Goal: Check status: Check status

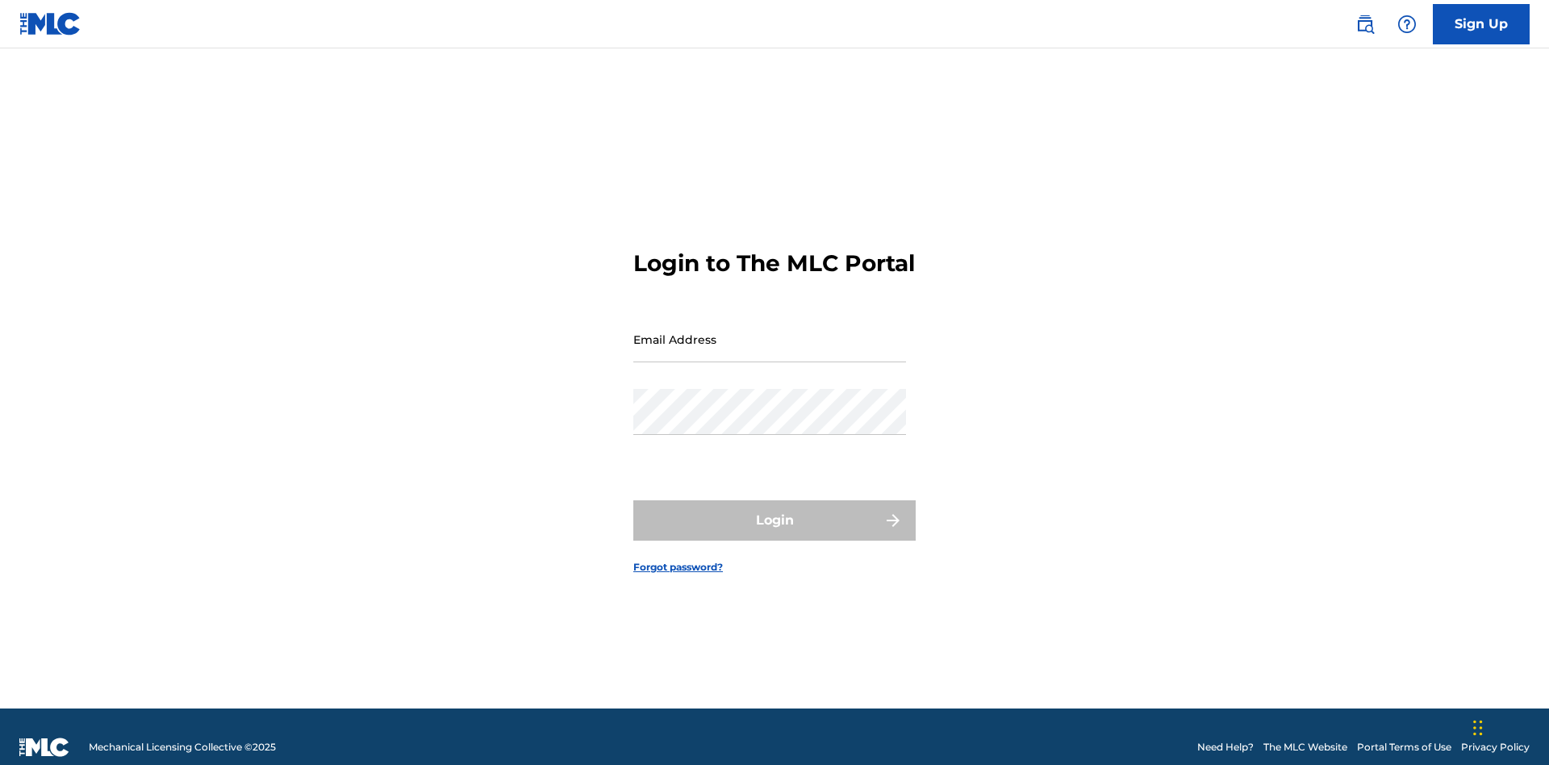
scroll to position [21, 0]
click at [770, 332] on input "Email Address" at bounding box center [769, 339] width 273 height 46
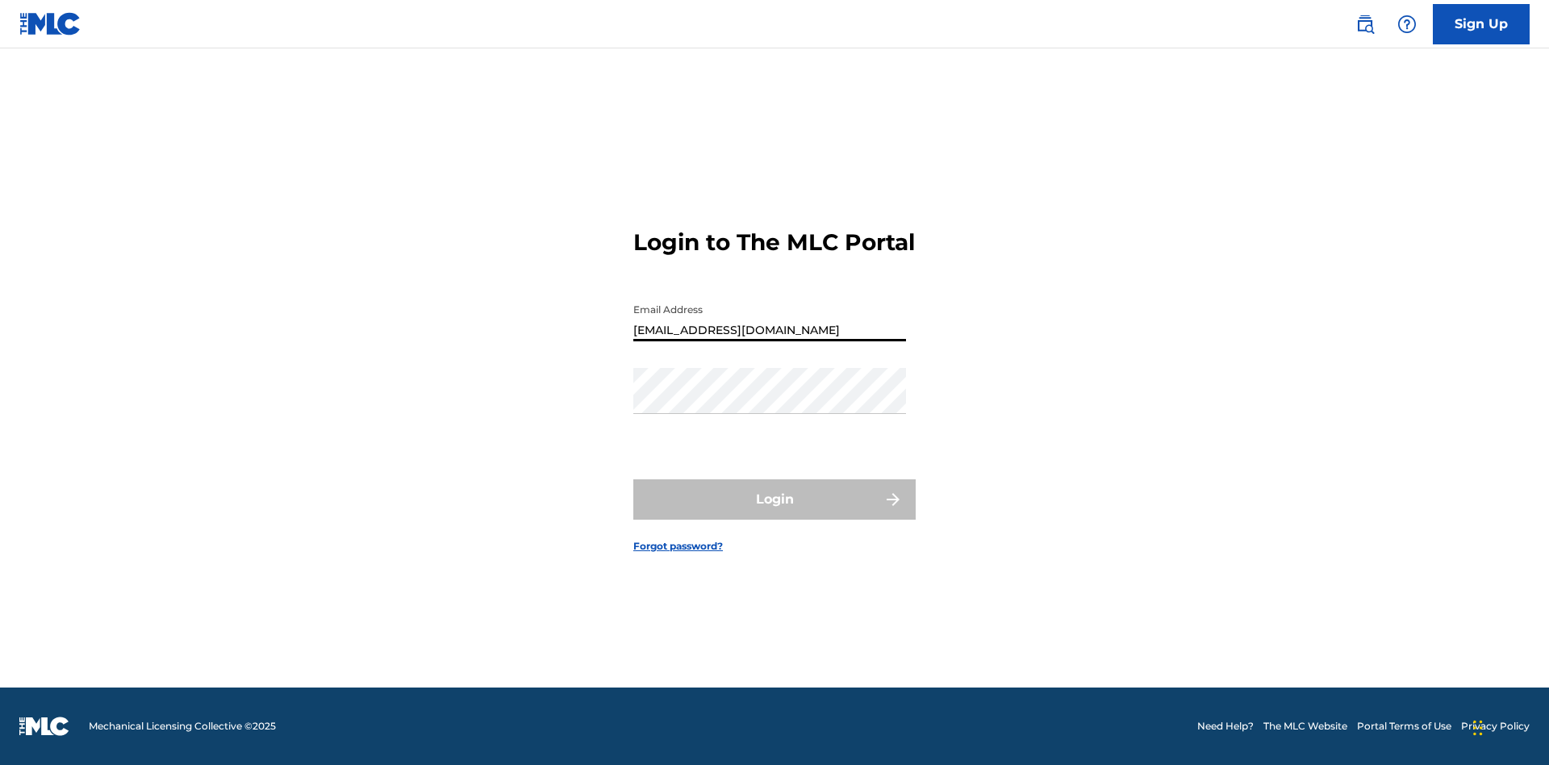
type input "[EMAIL_ADDRESS][DOMAIN_NAME]"
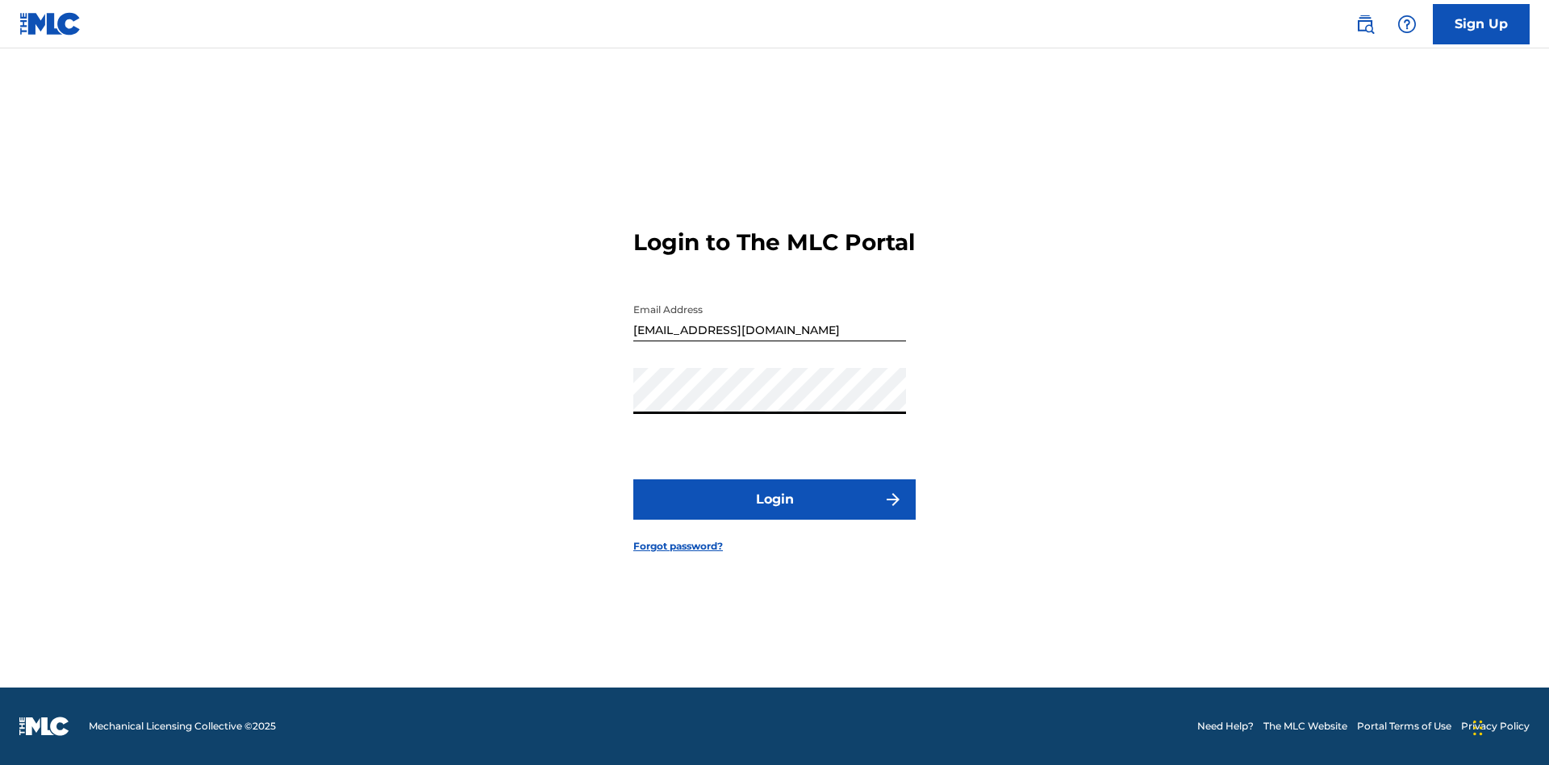
click at [774, 513] on button "Login" at bounding box center [774, 499] width 282 height 40
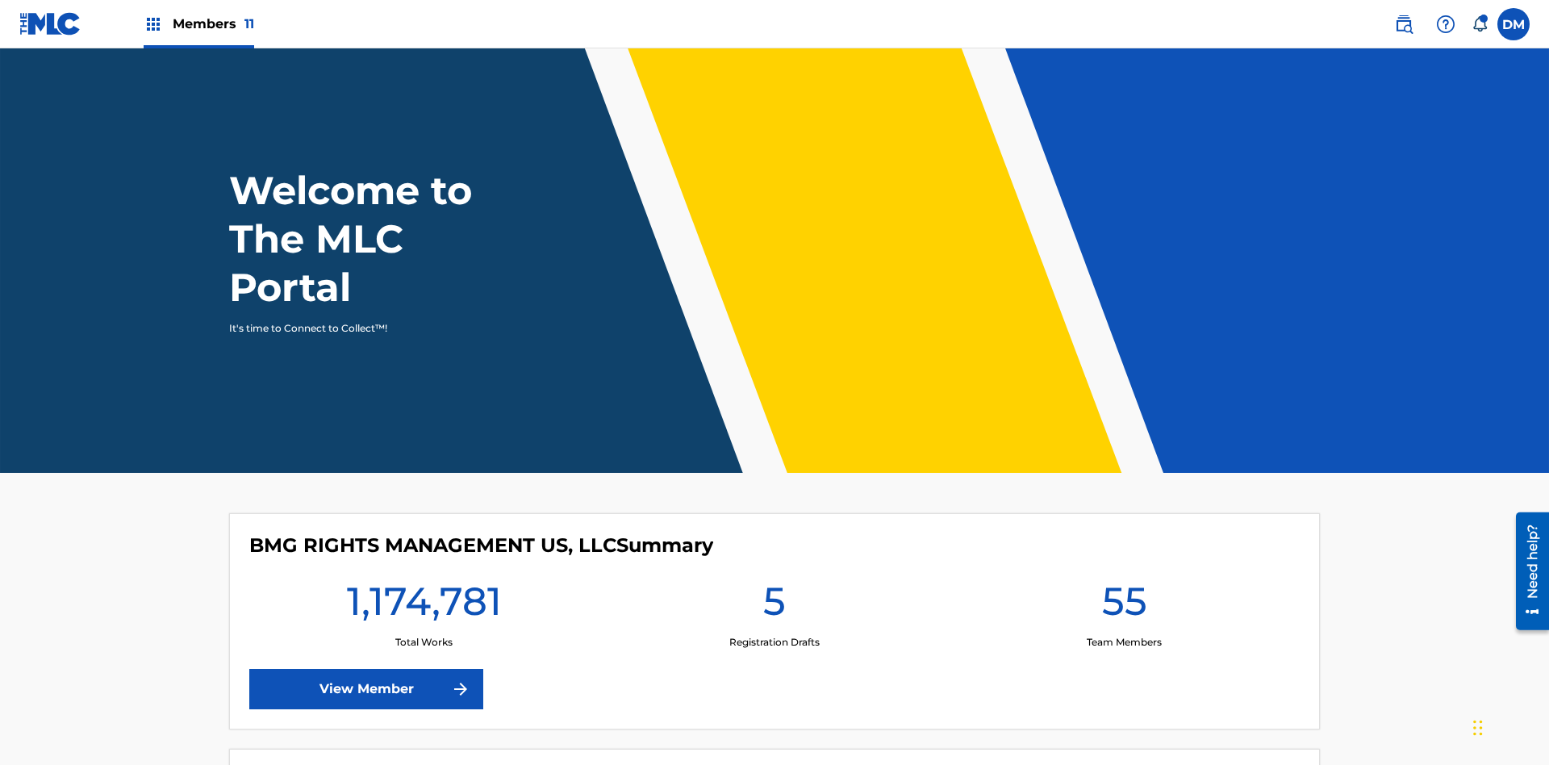
scroll to position [69, 0]
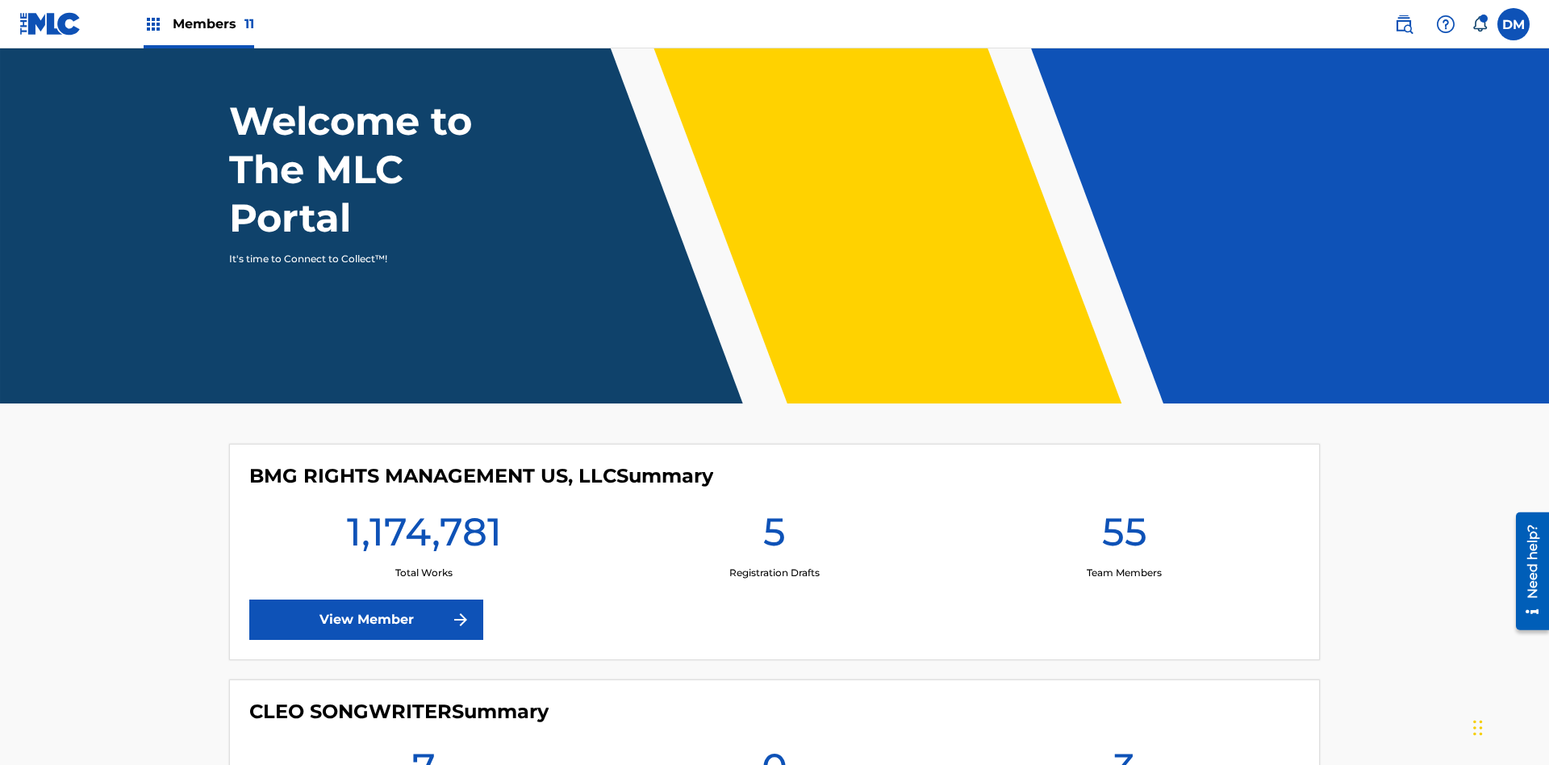
click at [198, 23] on span "Members 11" at bounding box center [213, 24] width 81 height 19
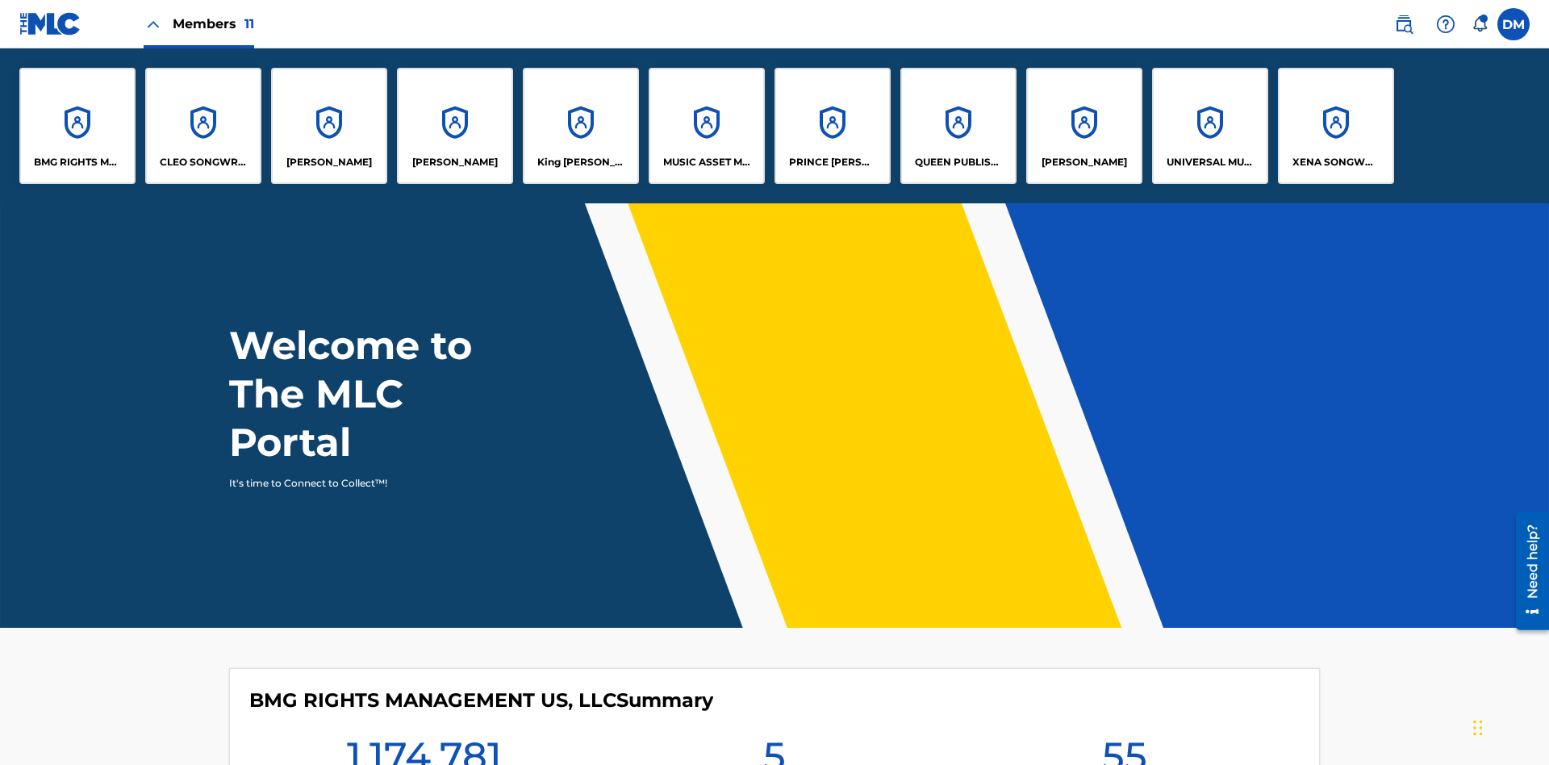
scroll to position [58, 0]
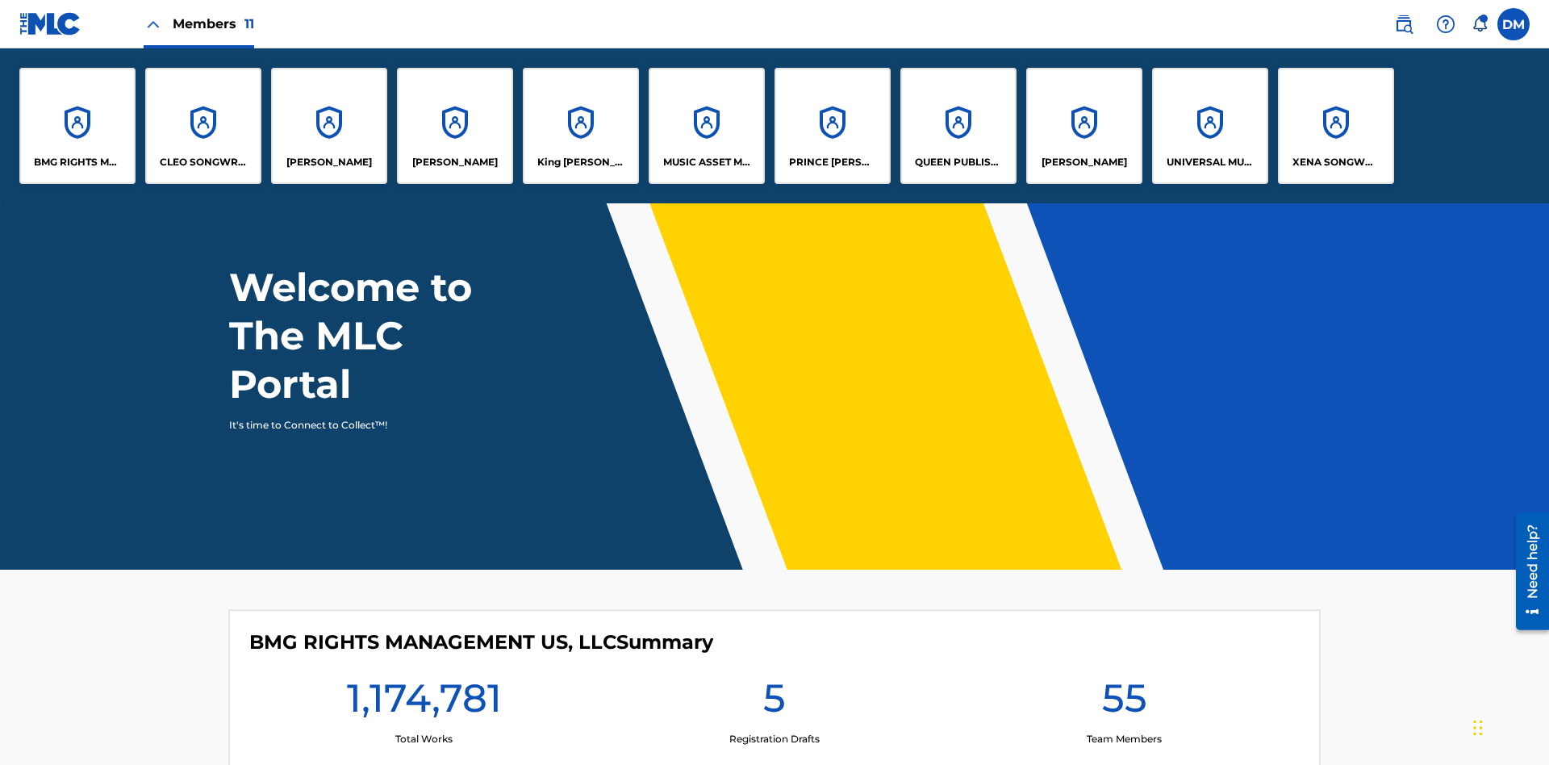
click at [1209, 162] on p "UNIVERSAL MUSIC PUB GROUP" at bounding box center [1210, 162] width 88 height 15
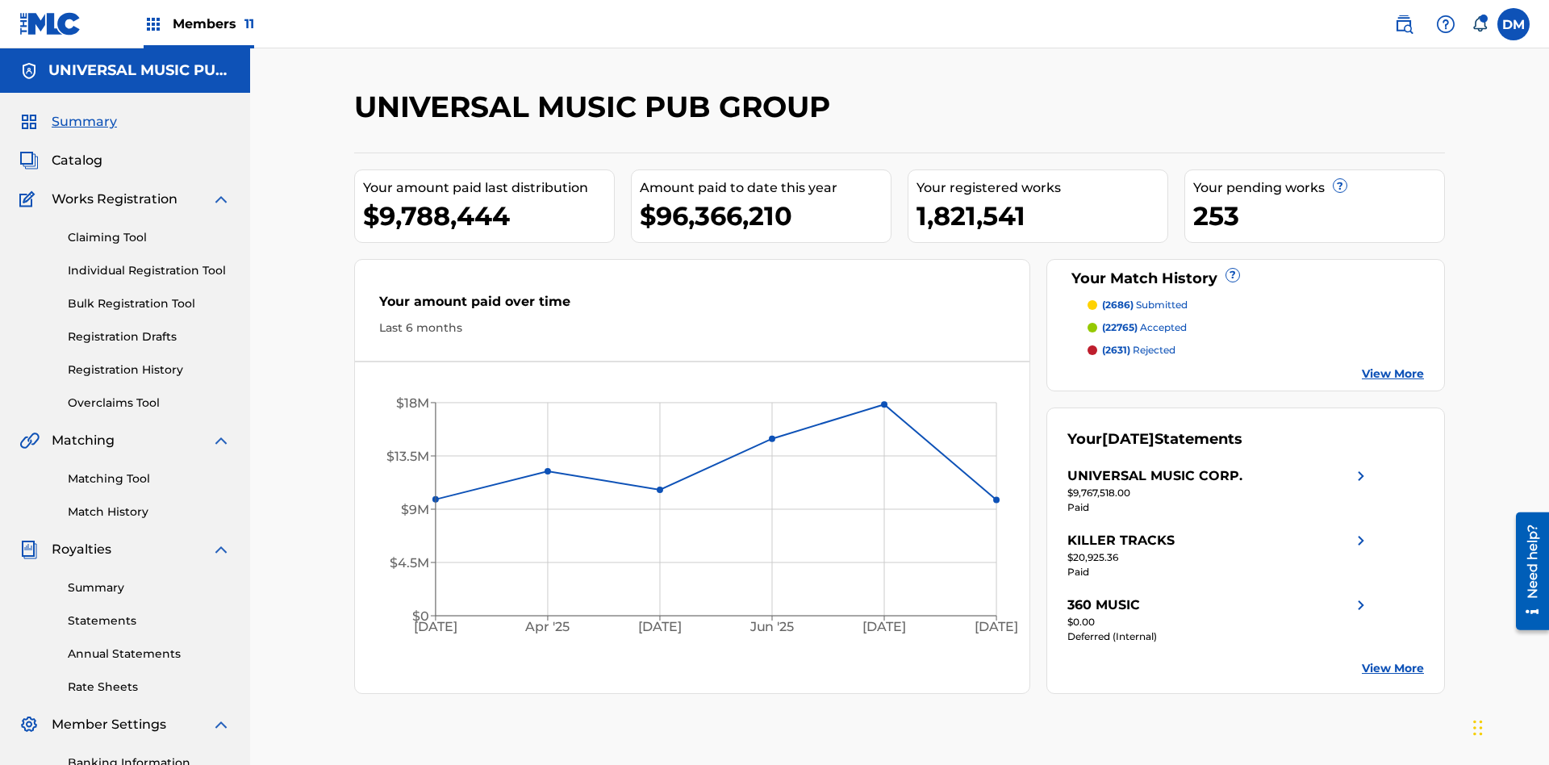
click at [149, 361] on link "Registration History" at bounding box center [149, 369] width 163 height 17
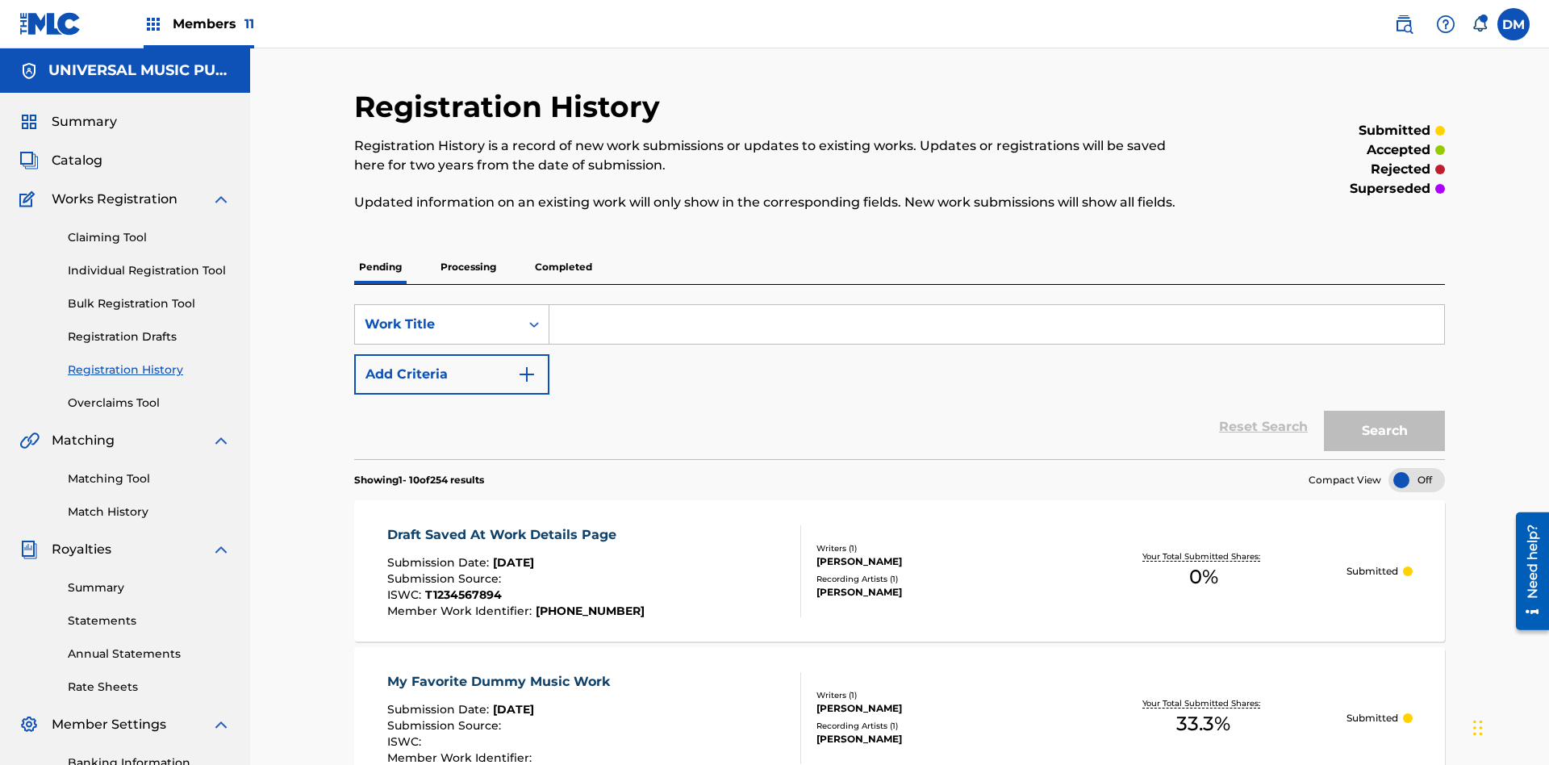
scroll to position [153, 0]
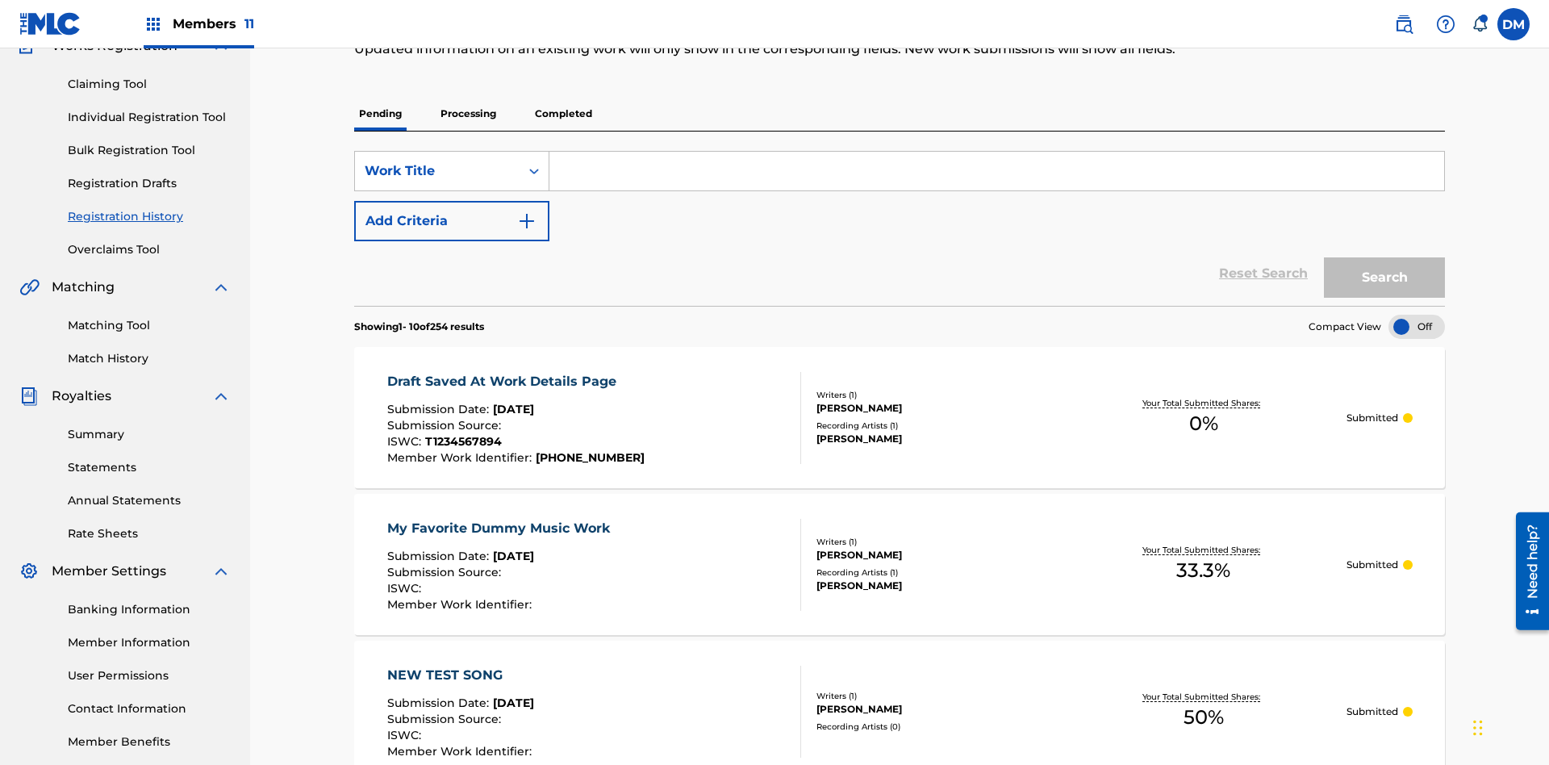
click at [563, 114] on p "Completed" at bounding box center [563, 114] width 67 height 34
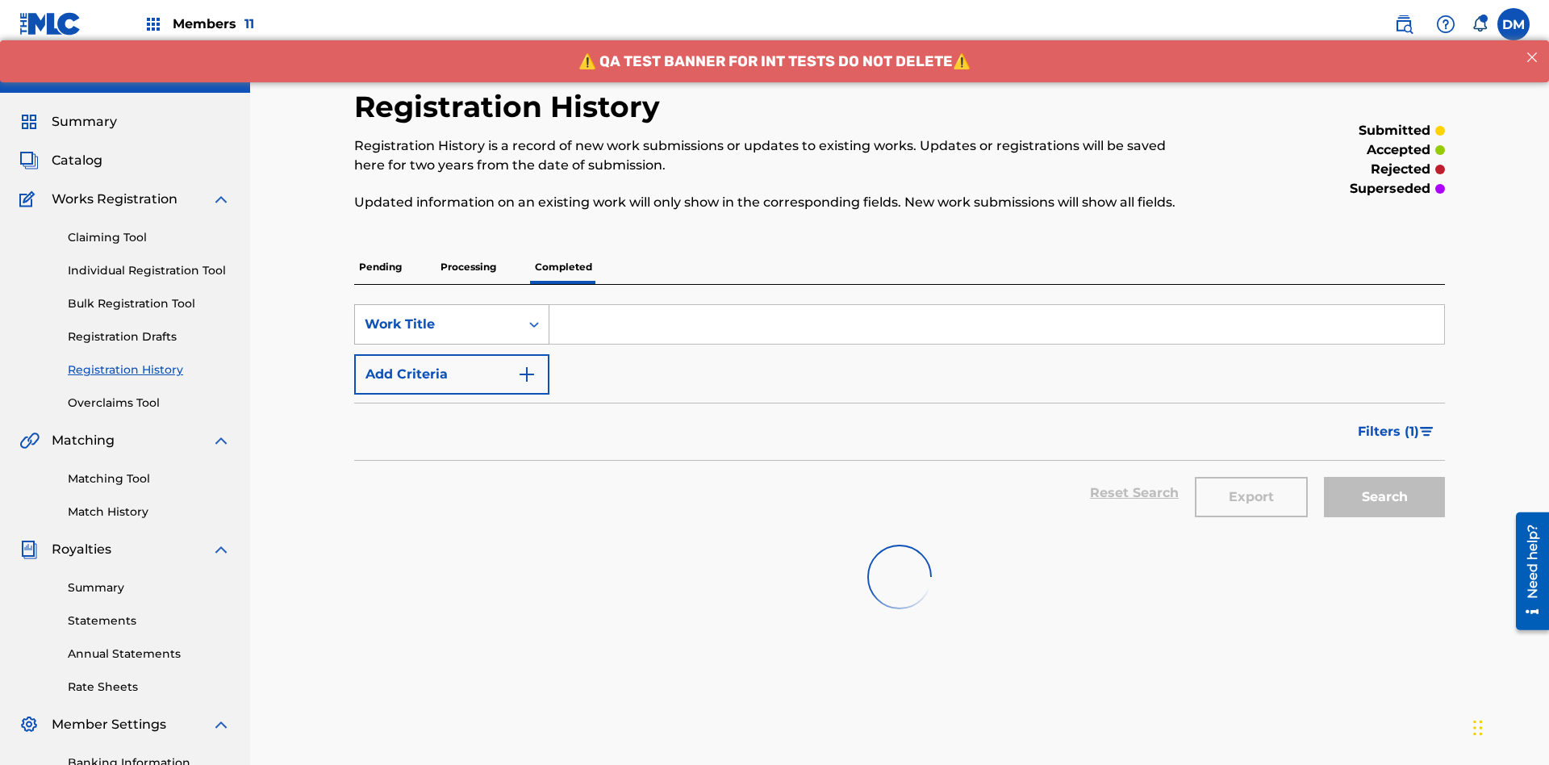
click at [437, 315] on div "Work Title" at bounding box center [437, 324] width 145 height 19
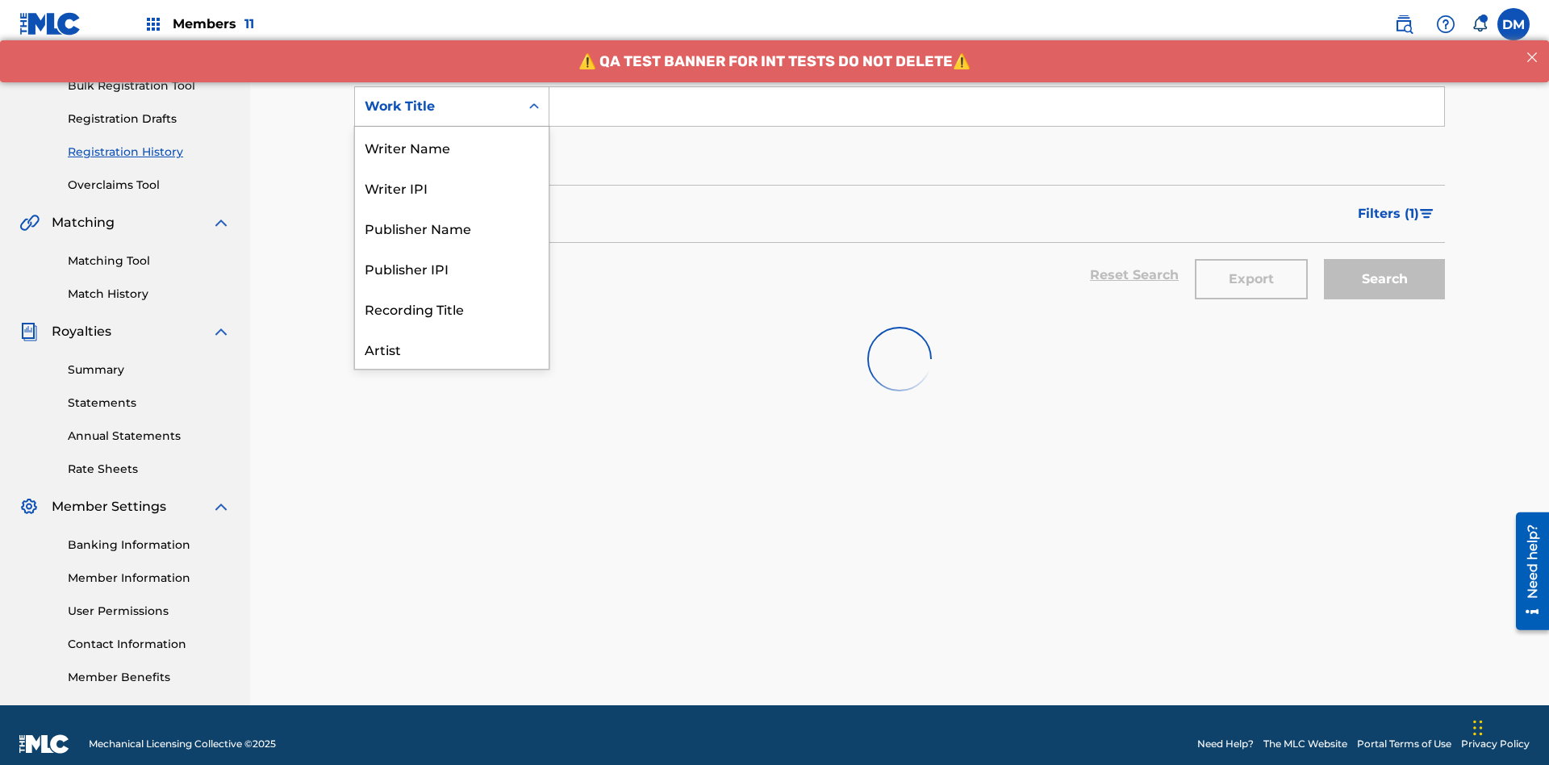
scroll to position [81, 0]
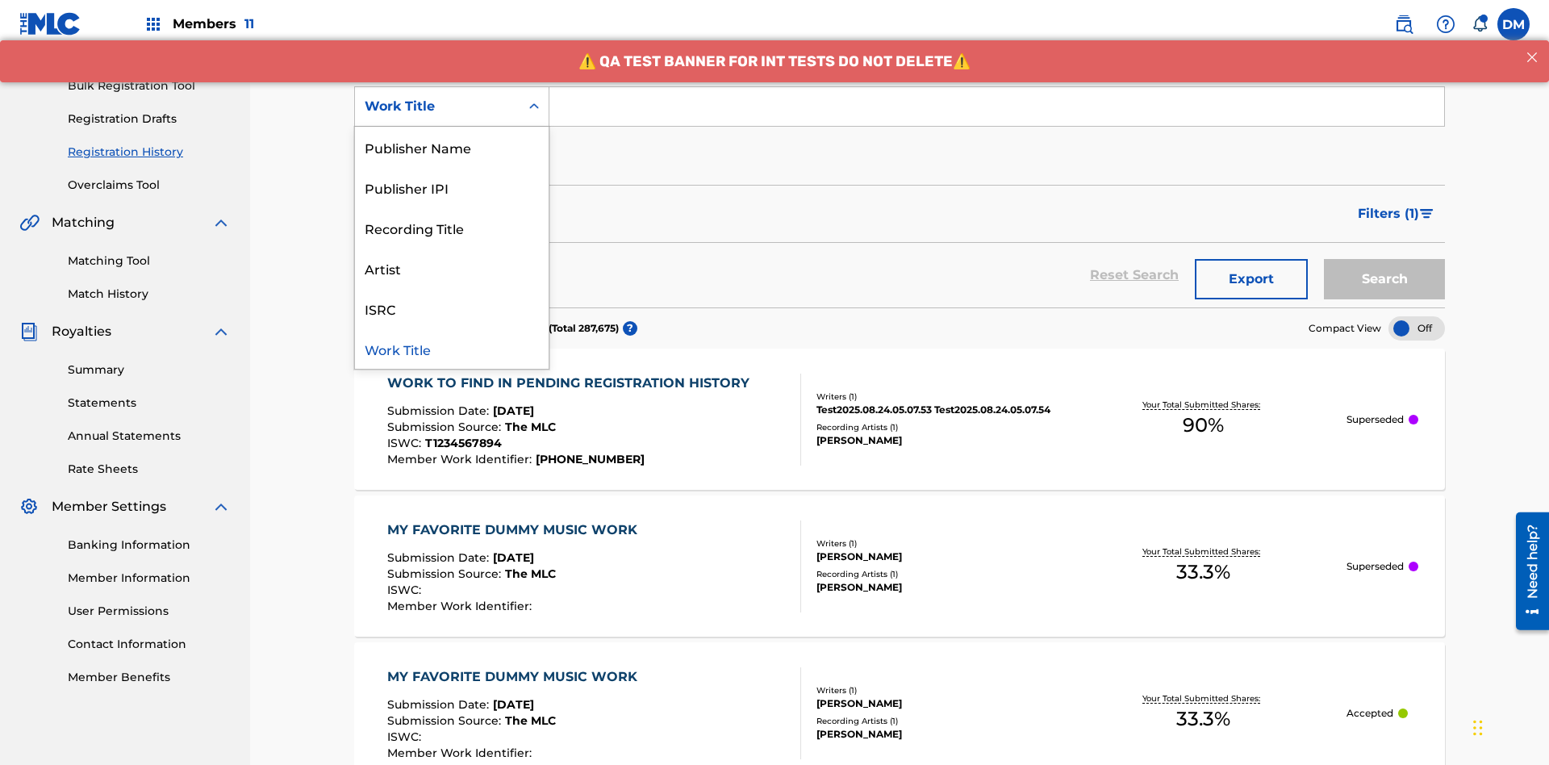
click at [452, 348] on div "Work Title" at bounding box center [452, 348] width 194 height 40
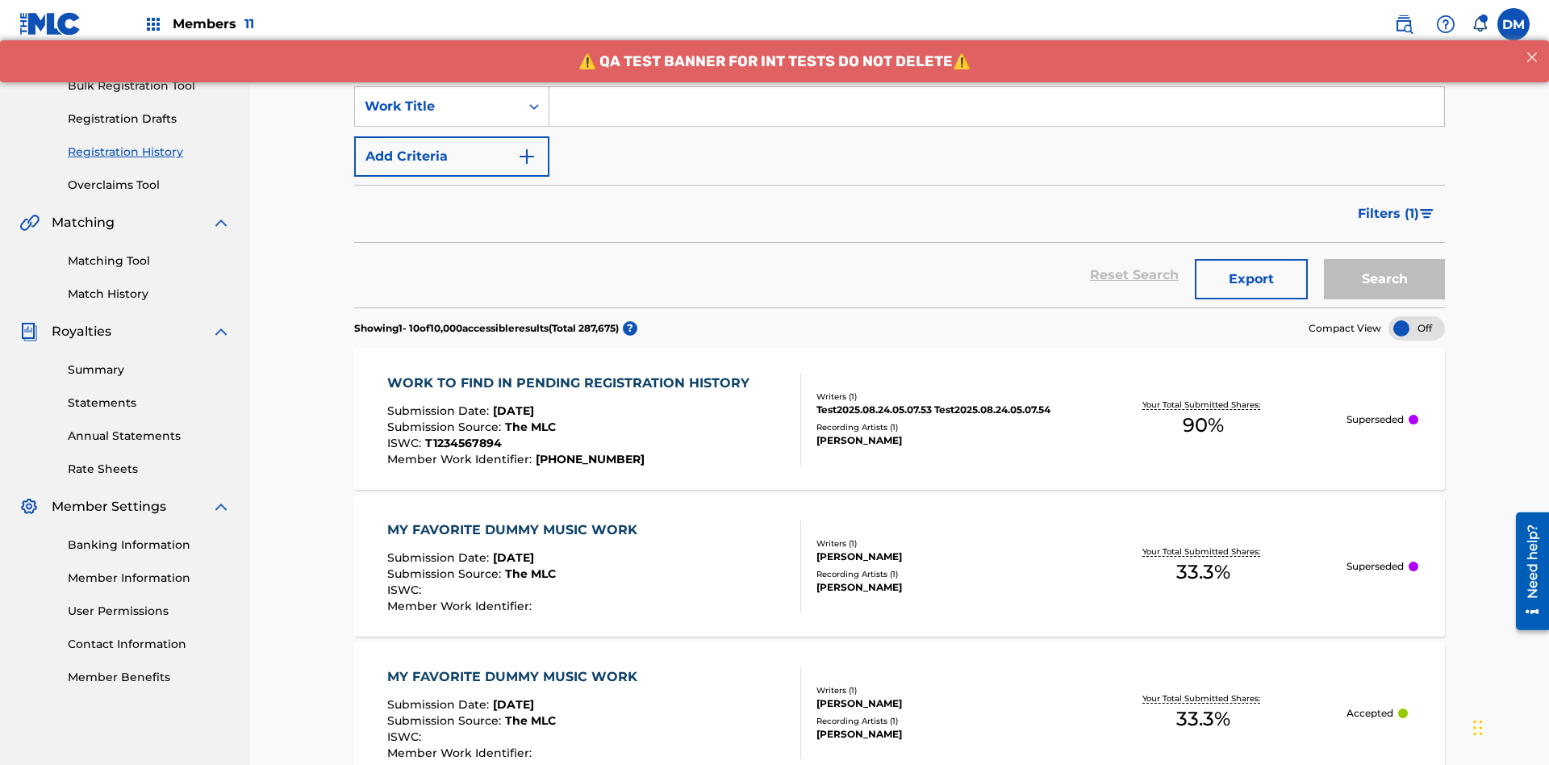
click at [452, 136] on button "Add Criteria" at bounding box center [451, 156] width 195 height 40
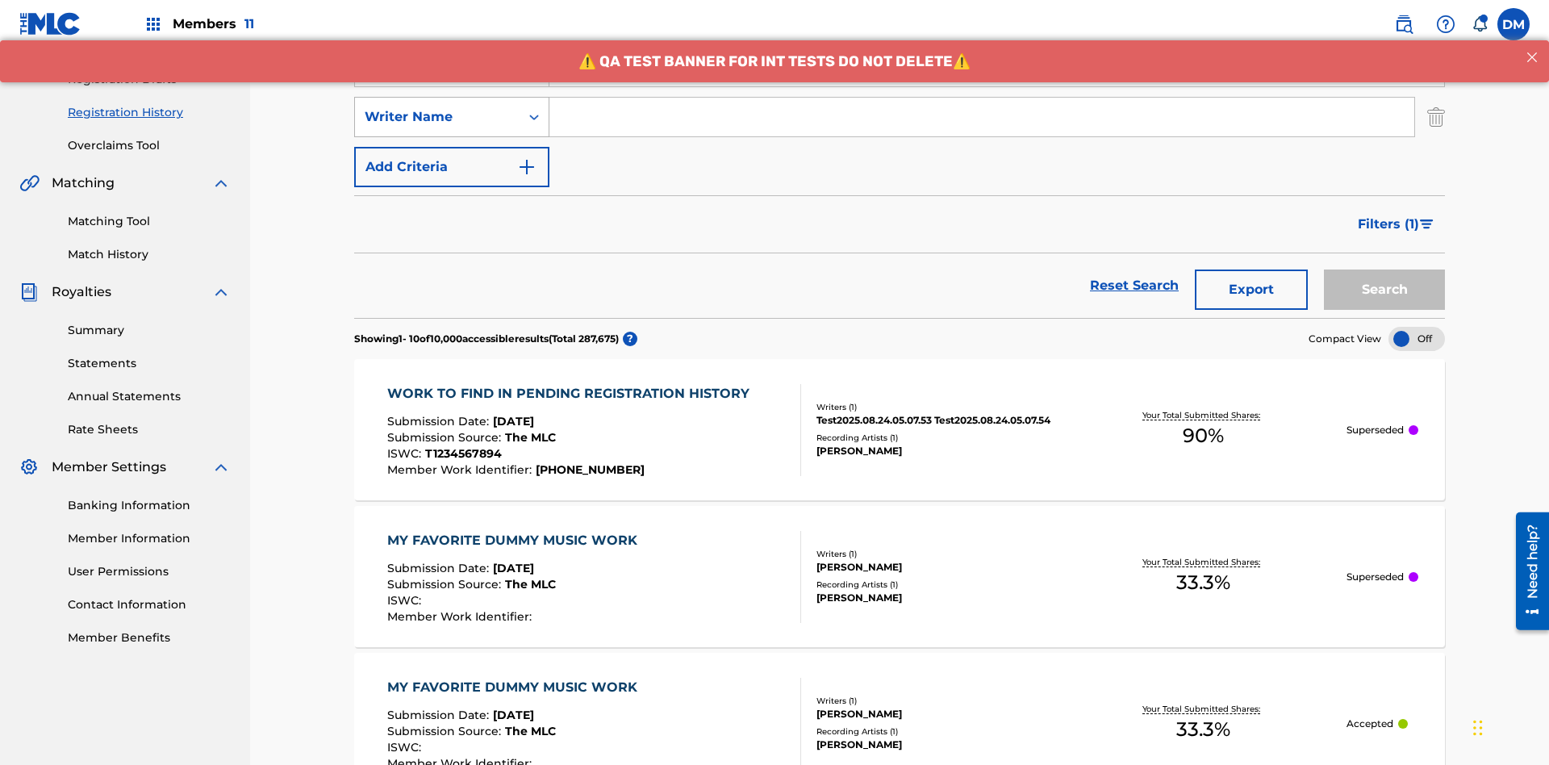
click at [437, 107] on div "Writer Name" at bounding box center [437, 116] width 145 height 19
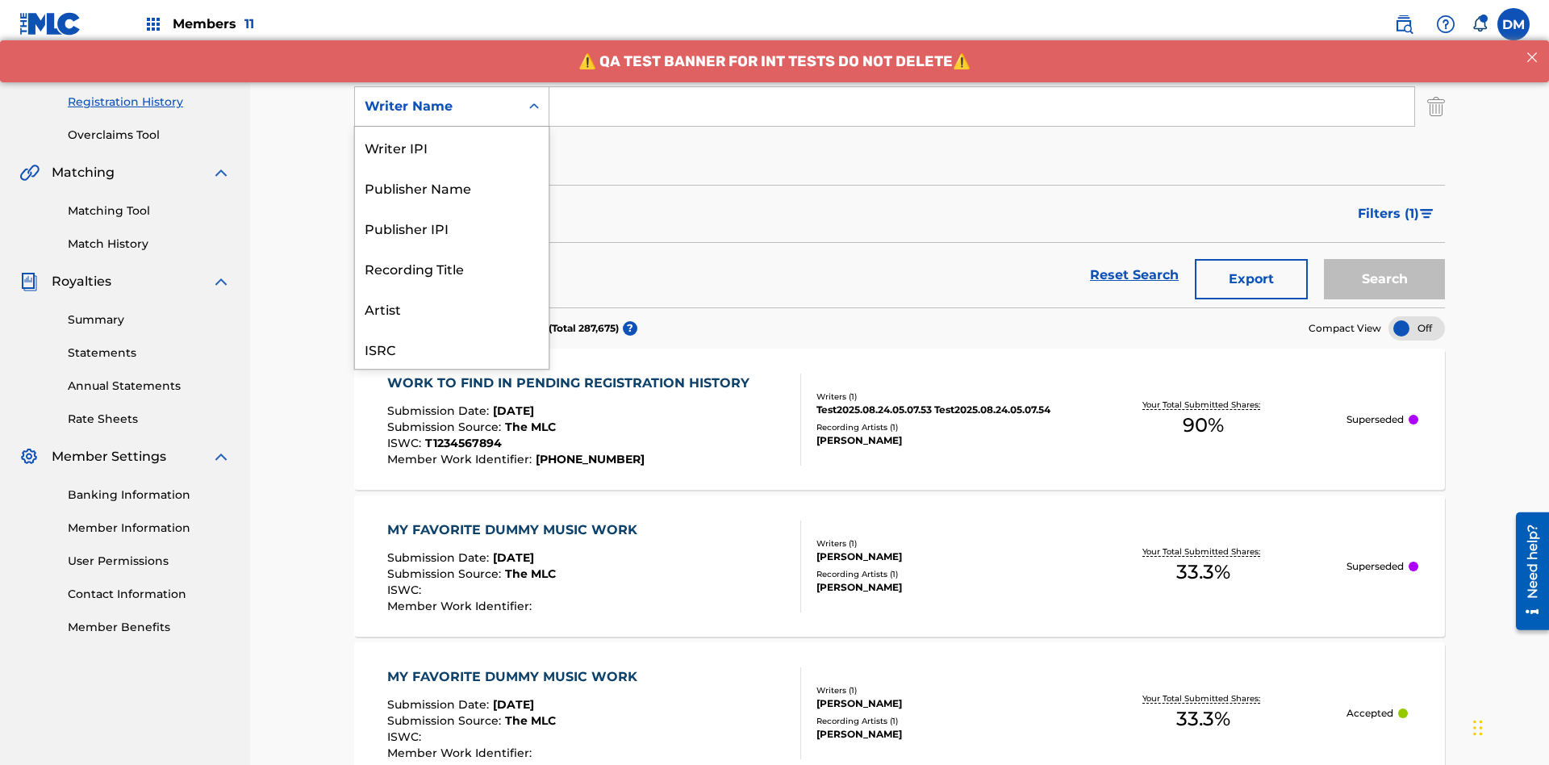
scroll to position [40, 0]
click at [452, 227] on div "Recording Title" at bounding box center [452, 227] width 194 height 40
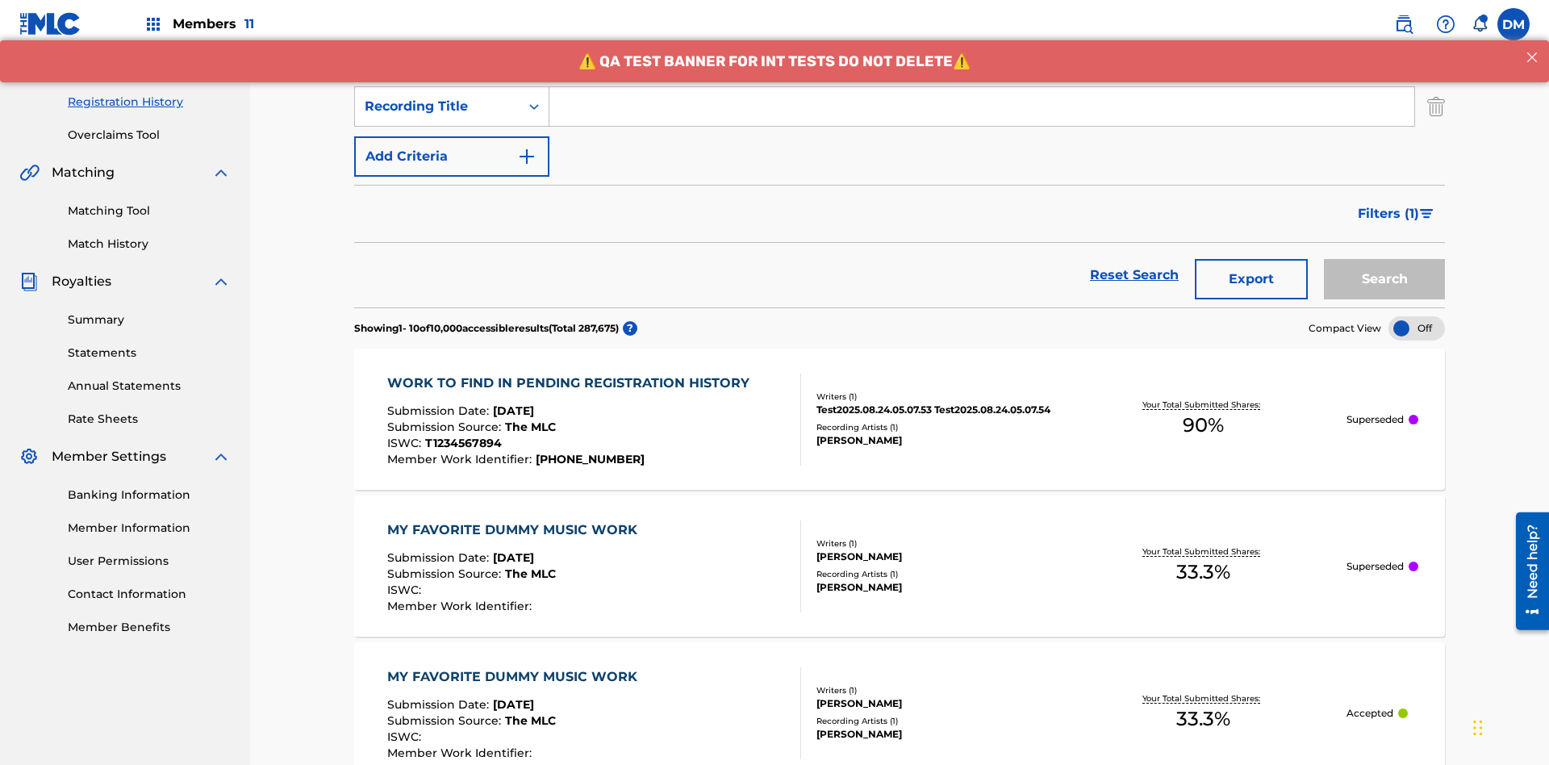
click at [452, 136] on button "Add Criteria" at bounding box center [451, 156] width 195 height 40
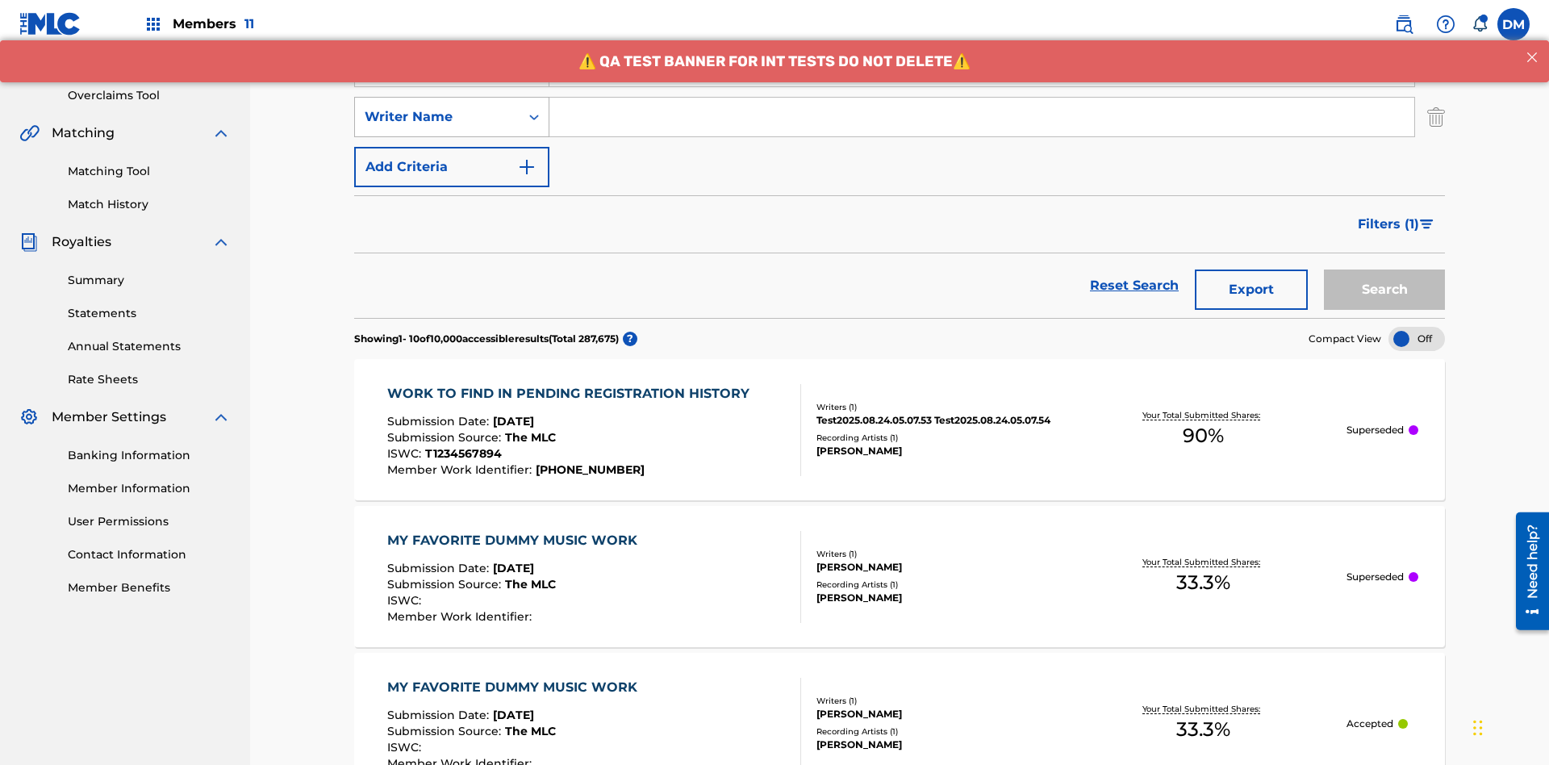
click at [437, 107] on div "Writer Name" at bounding box center [437, 116] width 145 height 19
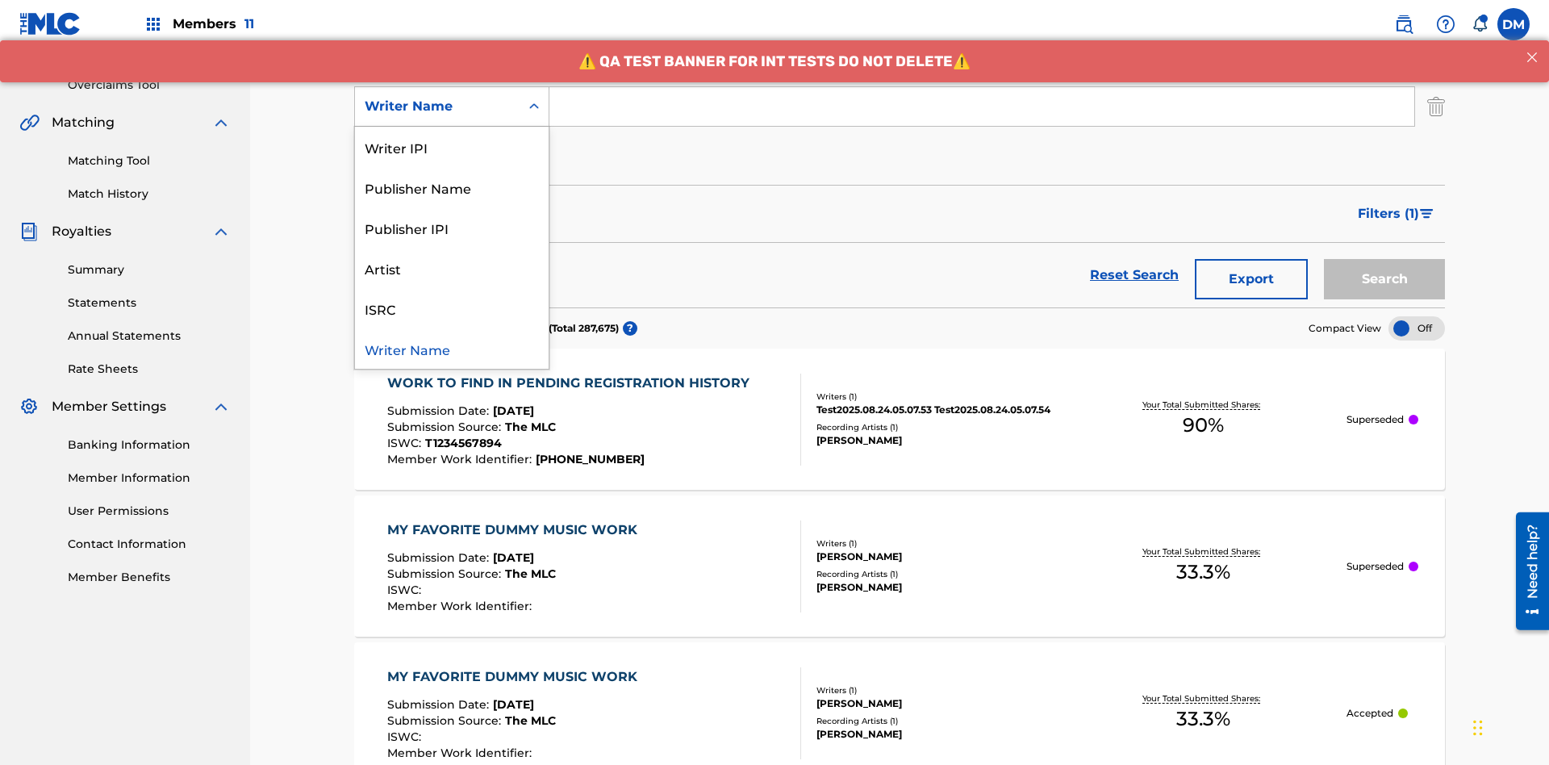
click at [452, 308] on div "ISRC" at bounding box center [452, 308] width 194 height 40
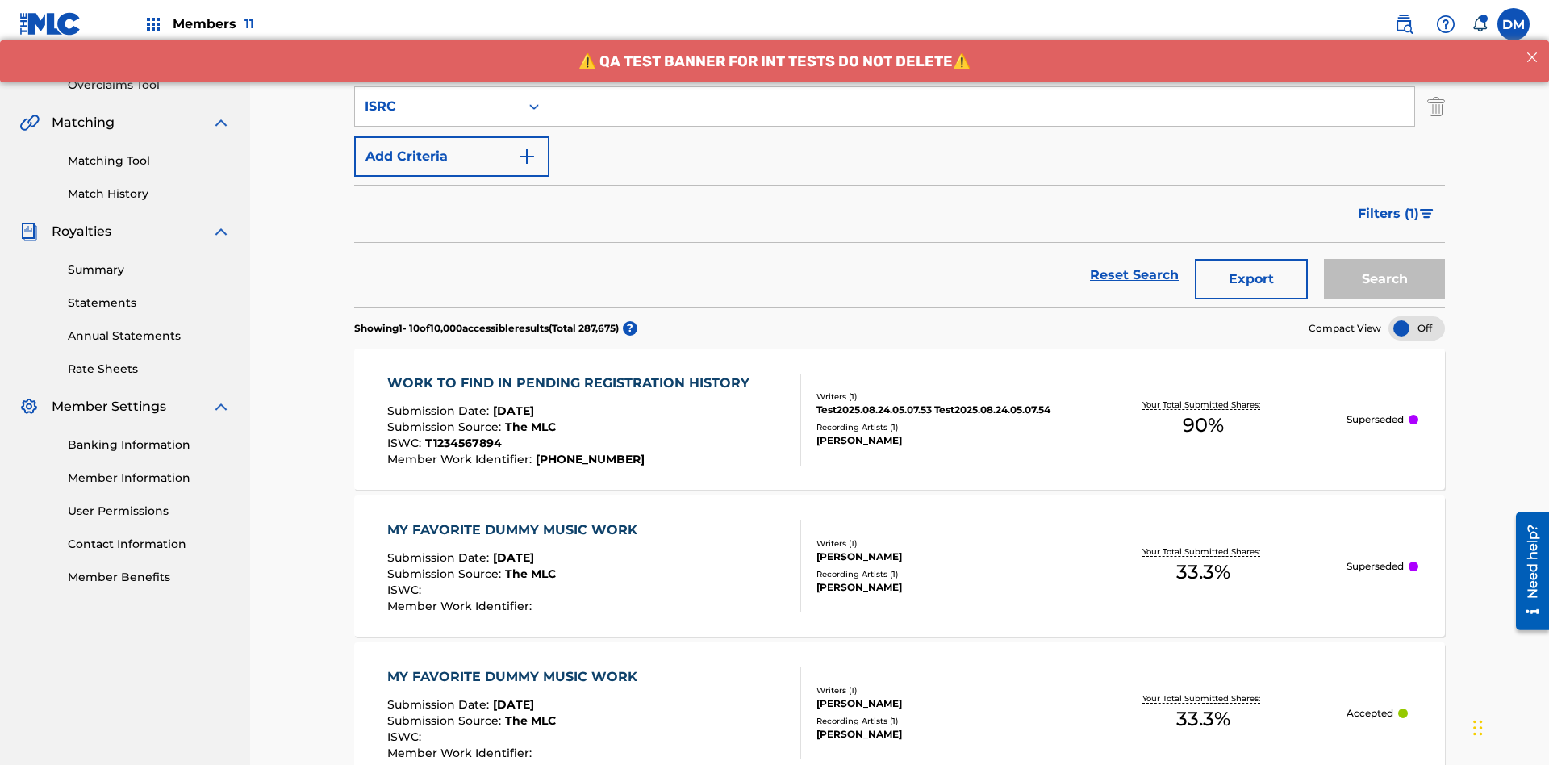
click at [452, 136] on button "Add Criteria" at bounding box center [451, 156] width 195 height 40
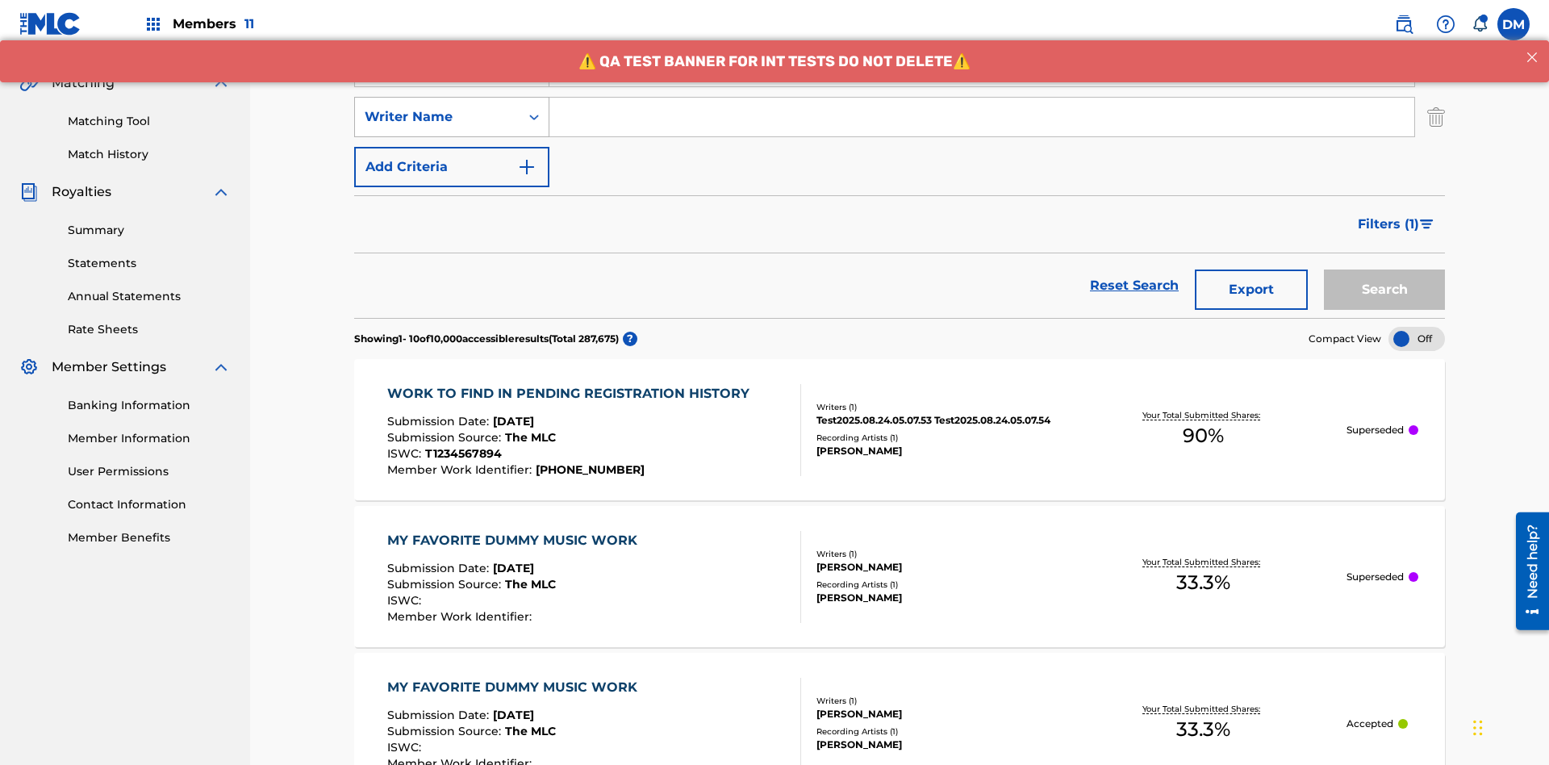
click at [437, 107] on div "Writer Name" at bounding box center [437, 116] width 145 height 19
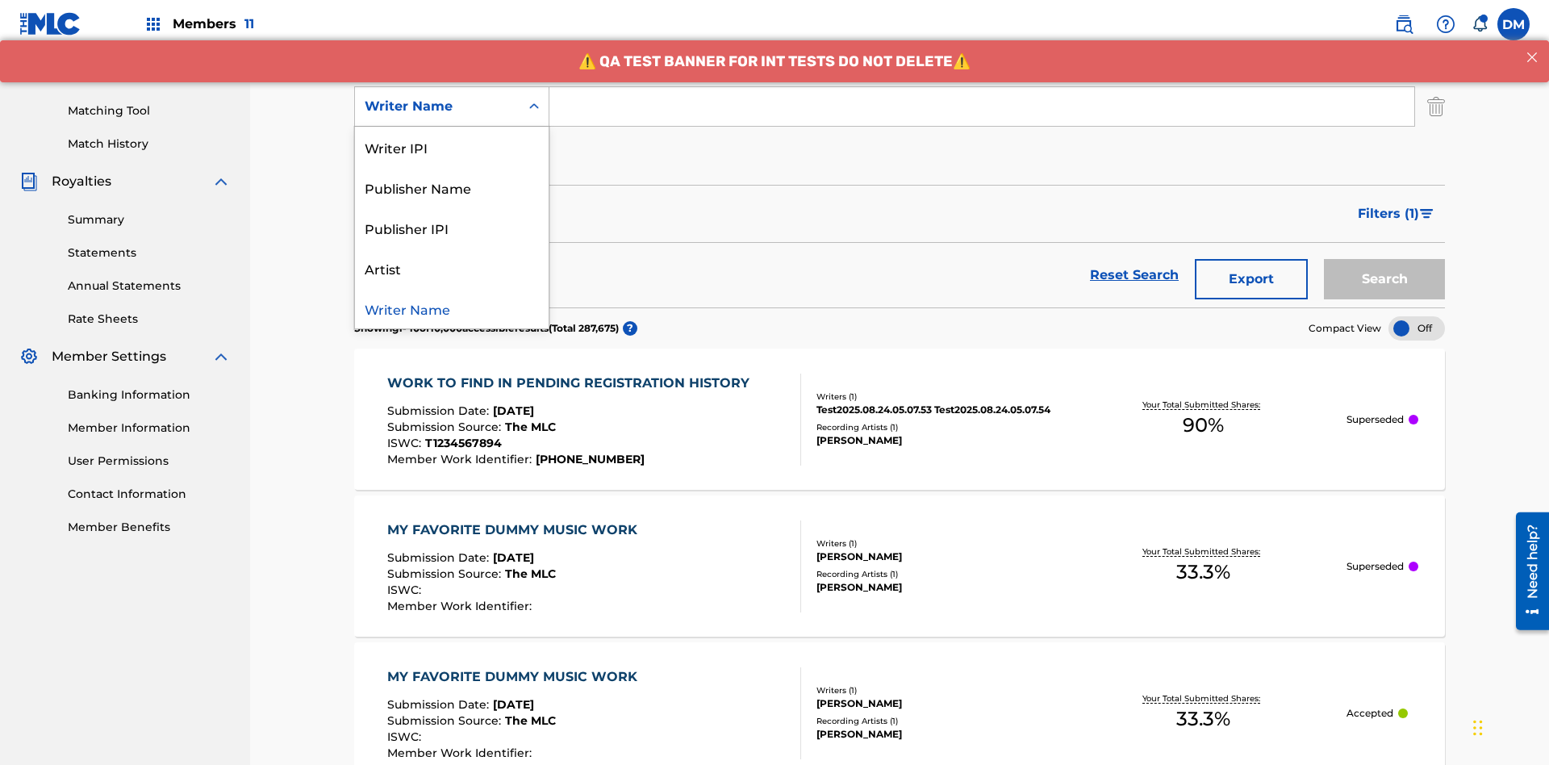
click at [452, 227] on div "Publisher IPI" at bounding box center [452, 227] width 194 height 40
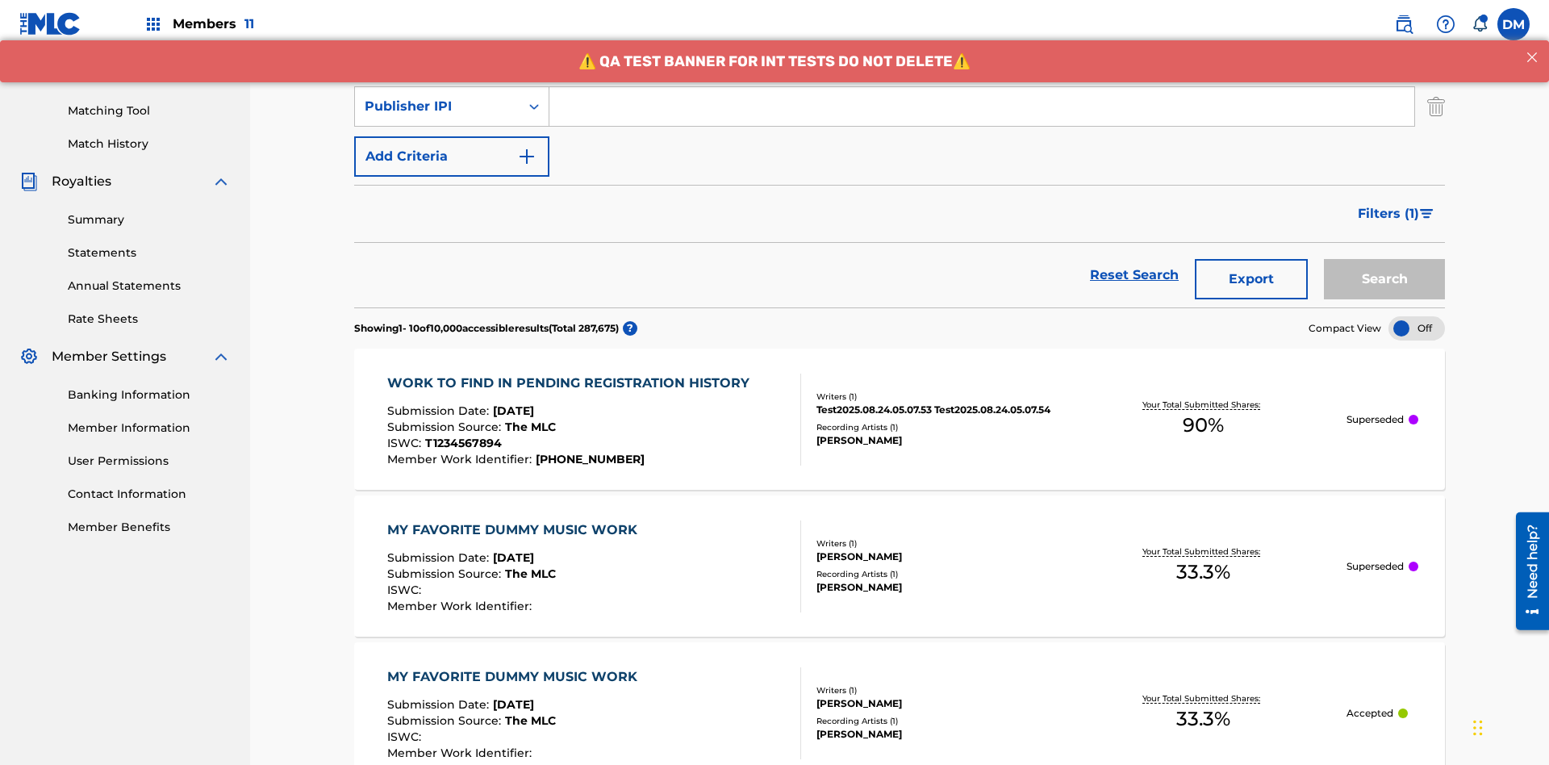
click at [452, 136] on button "Add Criteria" at bounding box center [451, 156] width 195 height 40
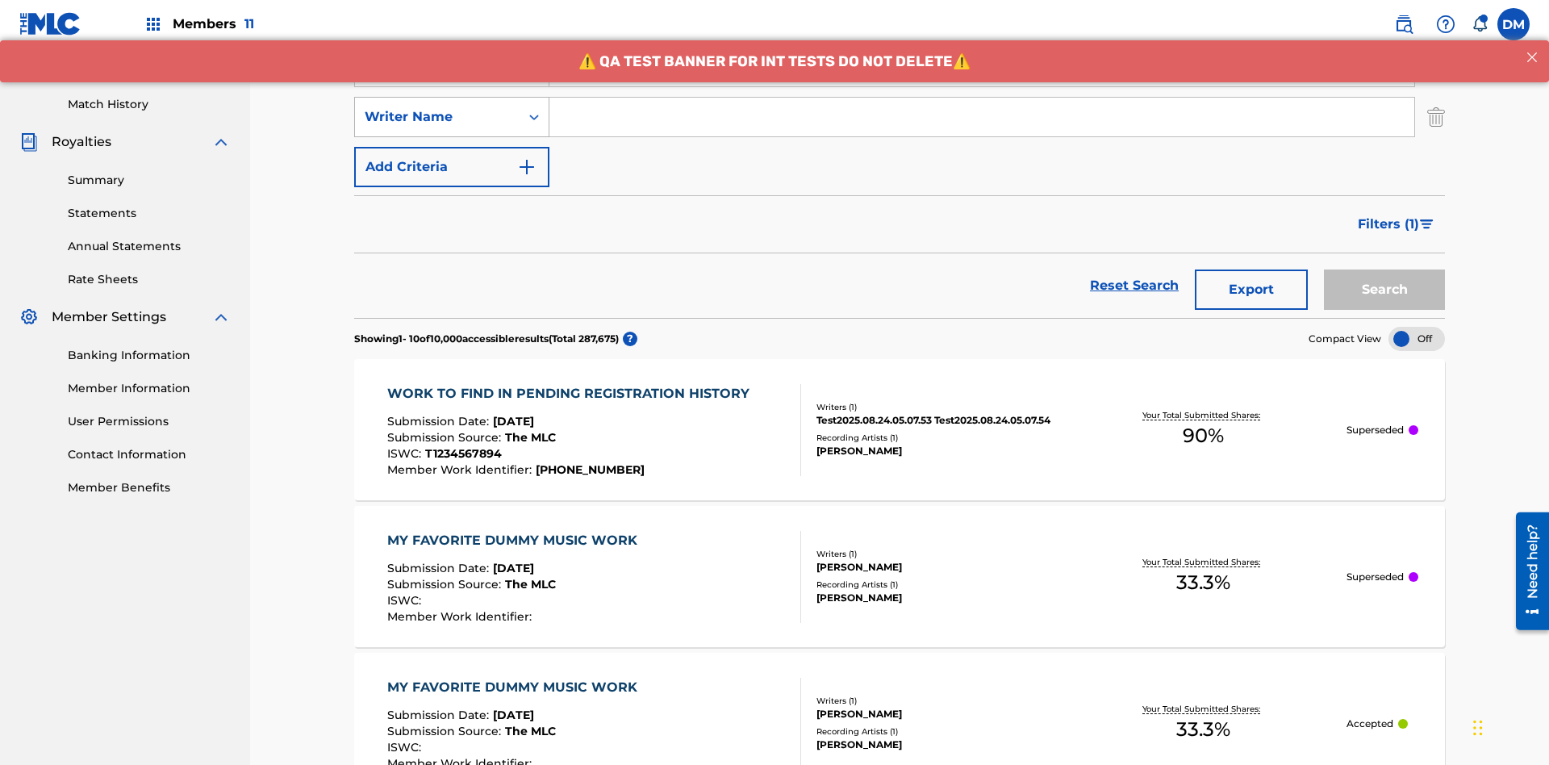
click at [437, 107] on div "Writer Name" at bounding box center [437, 116] width 145 height 19
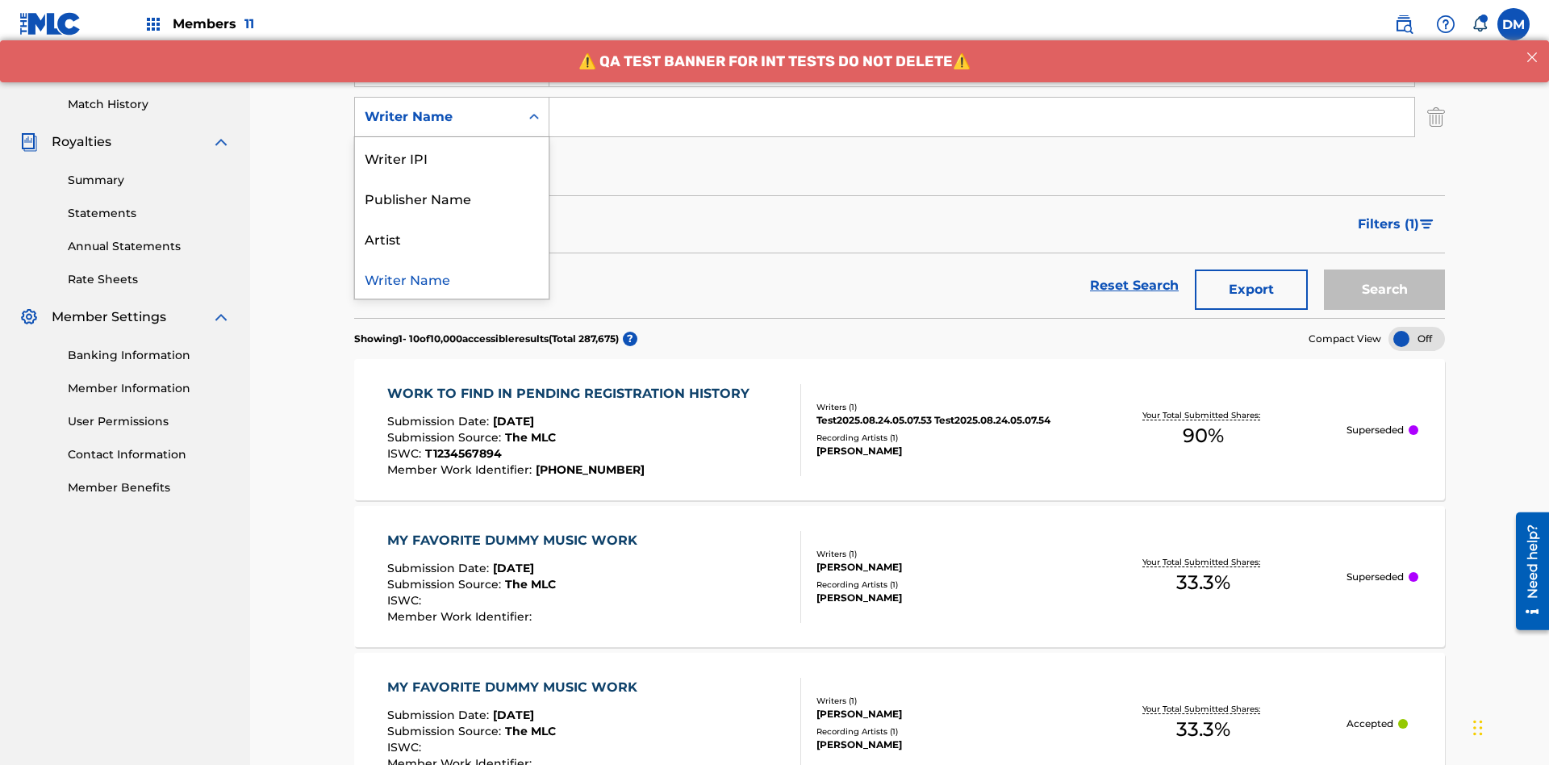
scroll to position [418, 0]
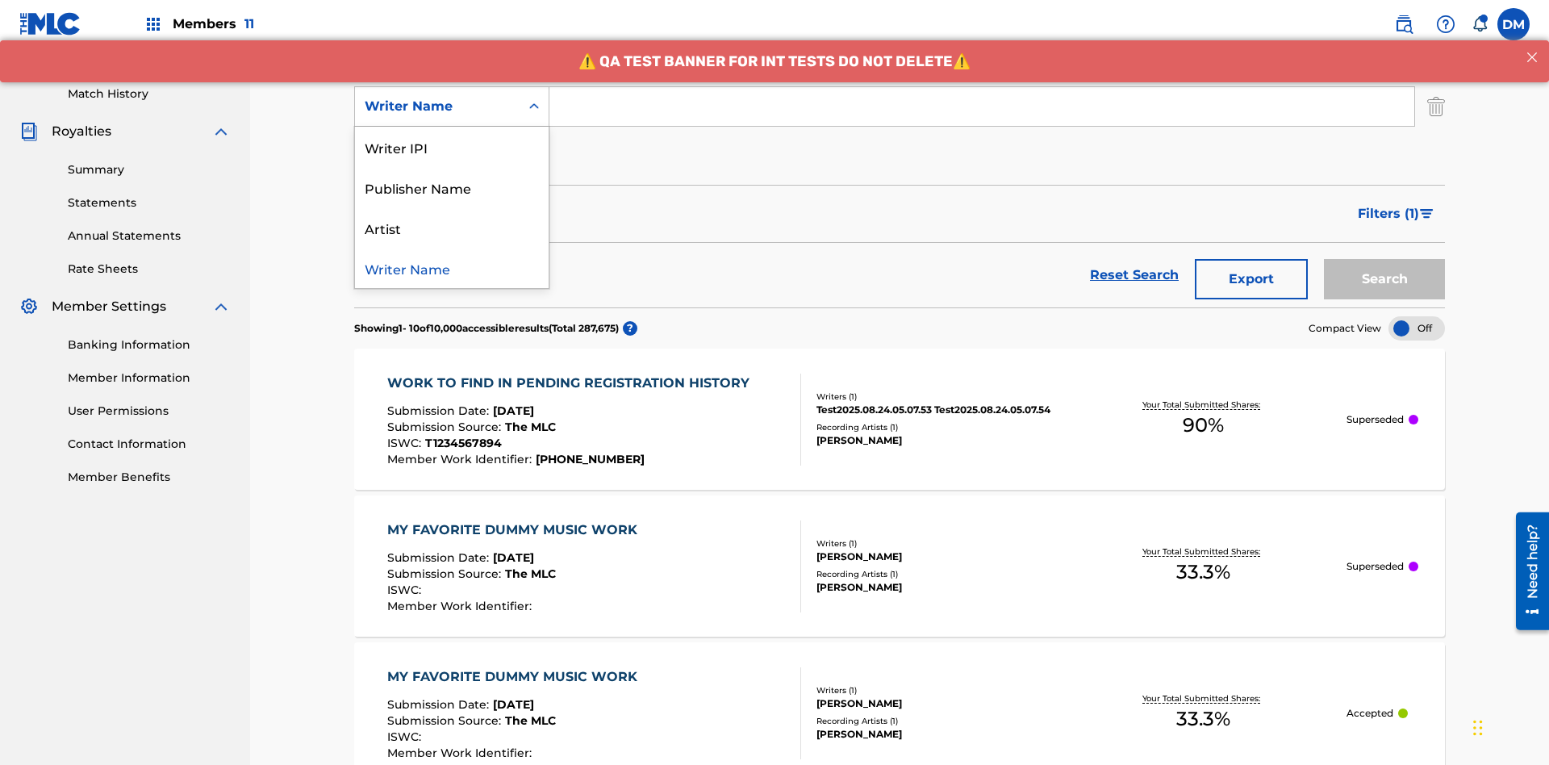
click at [452, 227] on div "Artist" at bounding box center [452, 227] width 194 height 40
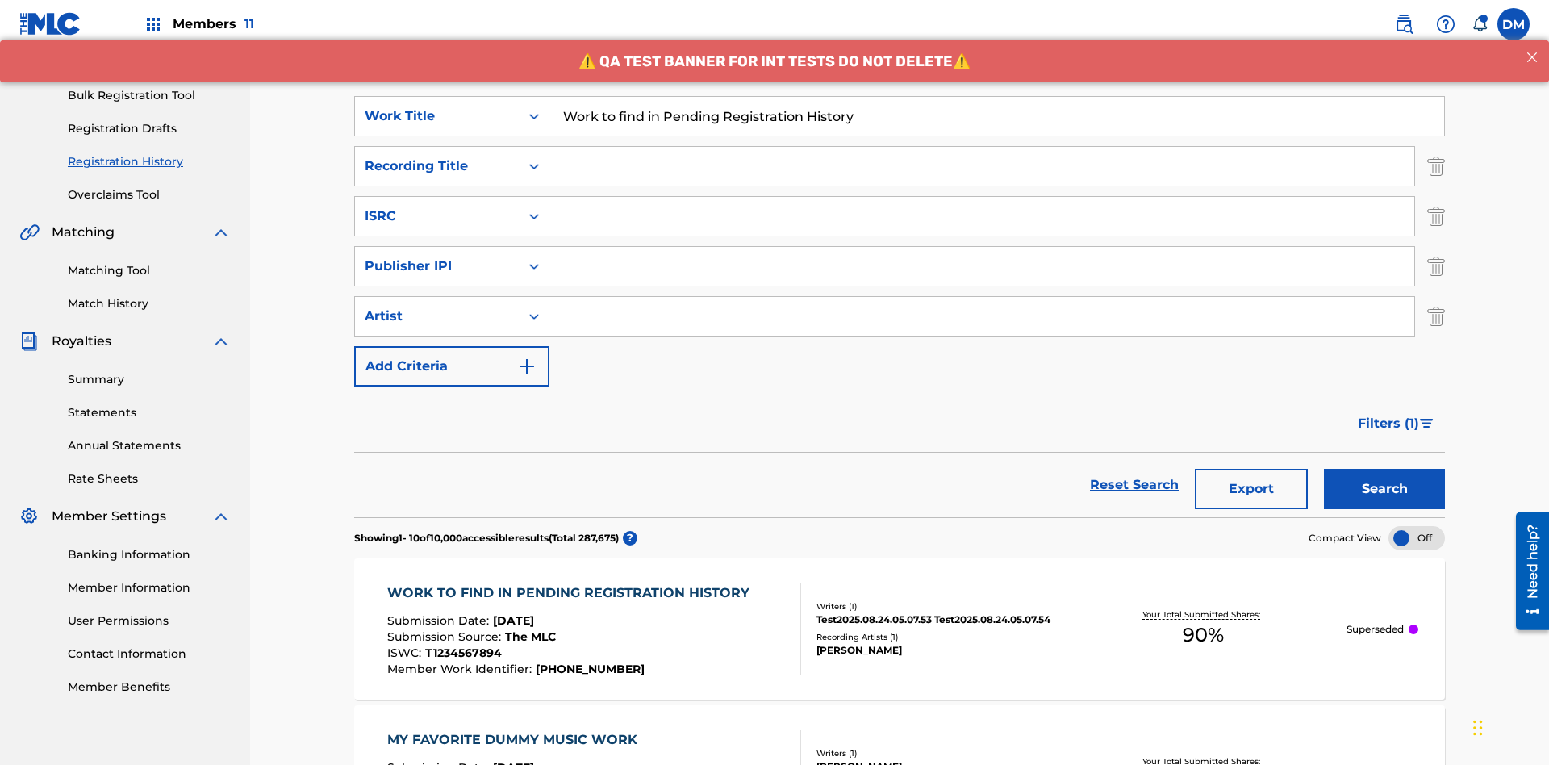
type input "Work to find in Pending Registration History"
click at [982, 147] on input "Search Form" at bounding box center [981, 166] width 865 height 39
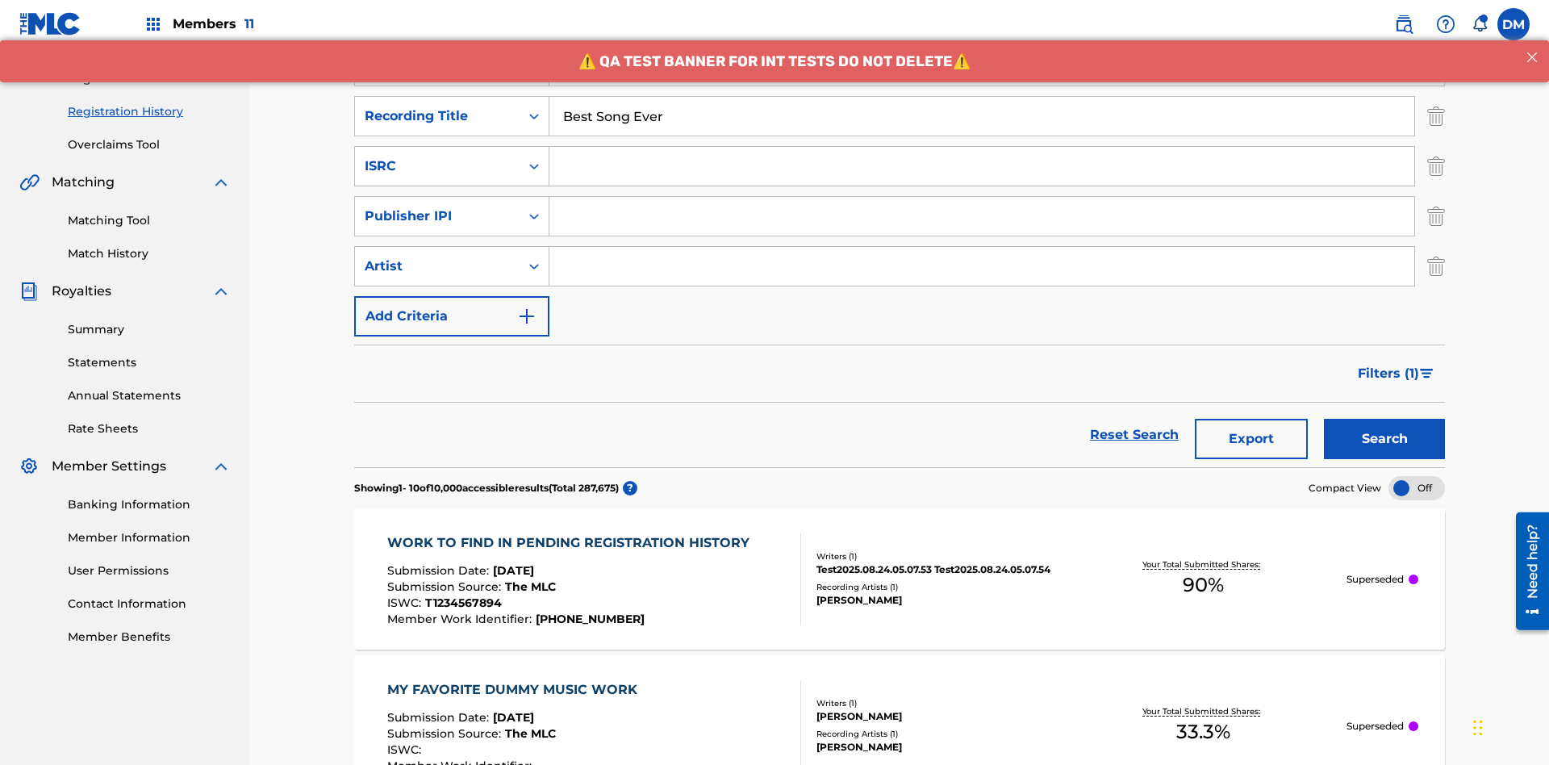
type input "Best Song Ever"
click at [982, 147] on input "Search Form" at bounding box center [981, 166] width 865 height 39
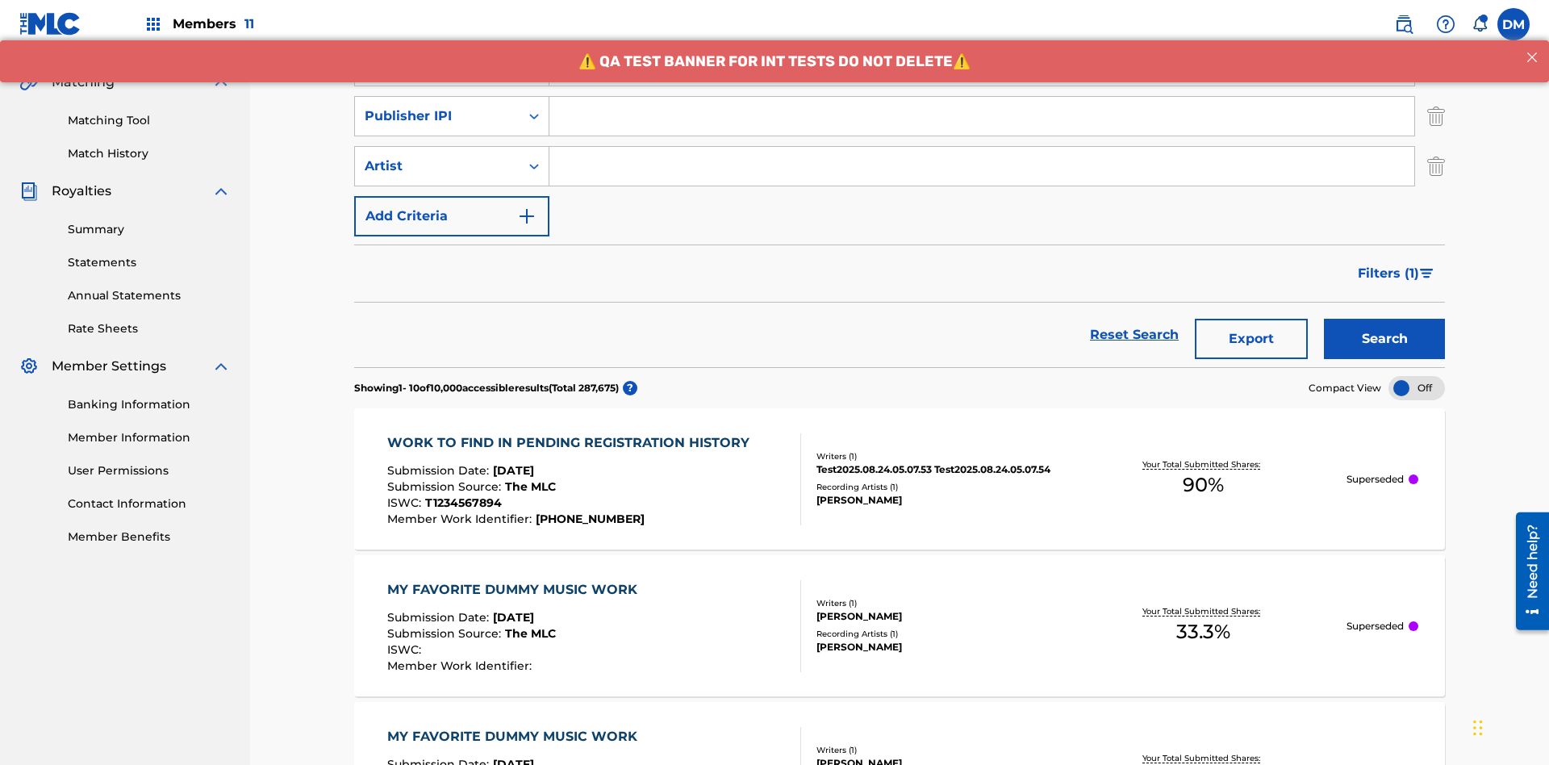
type input "AA3123123123"
click at [982, 116] on input "Search Form" at bounding box center [981, 116] width 865 height 39
type input "00595839777"
click at [982, 147] on input "Search Form" at bounding box center [981, 166] width 865 height 39
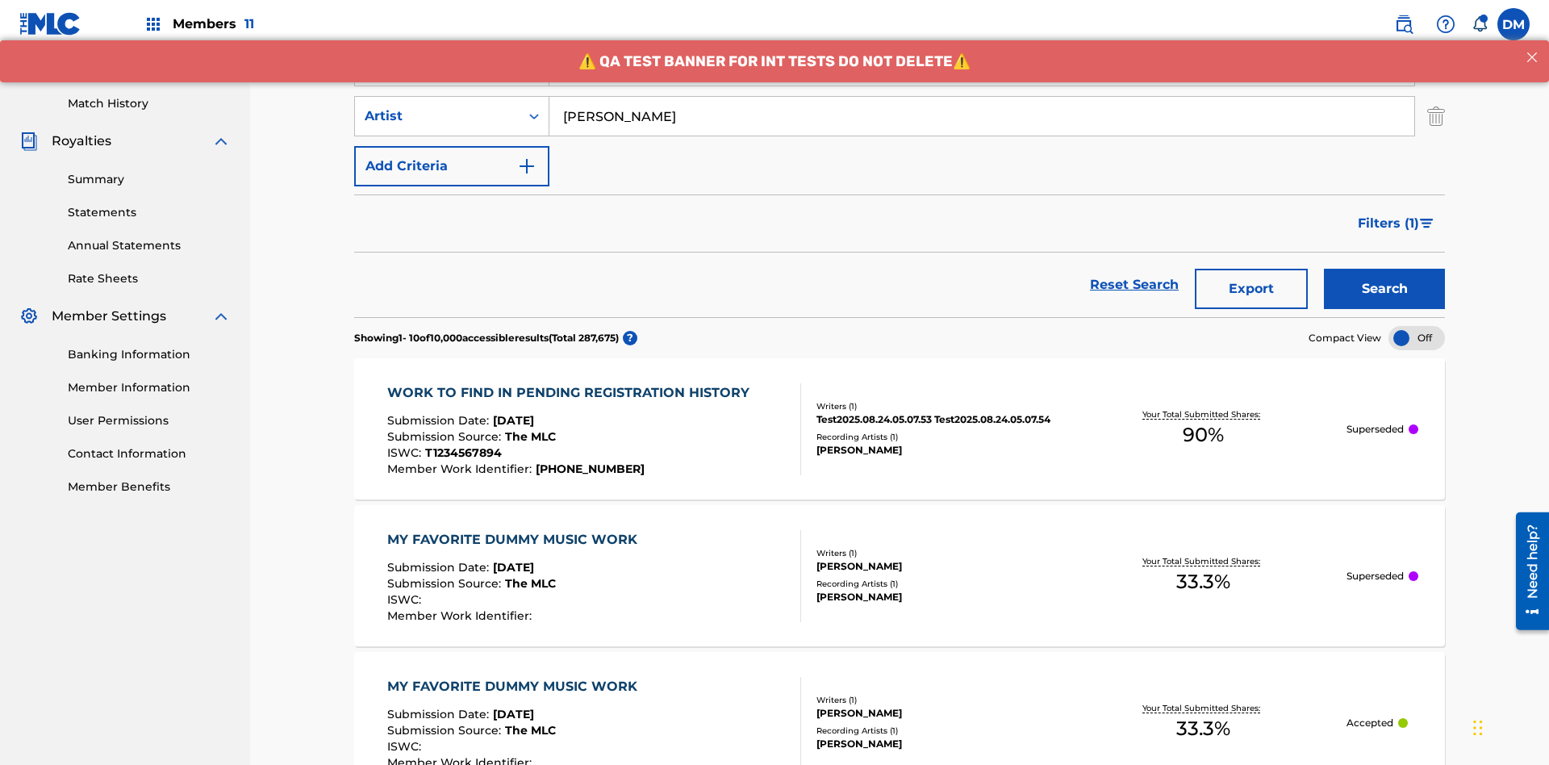
type input "Joe Lewis"
click at [1384, 269] on button "Search" at bounding box center [1384, 289] width 121 height 40
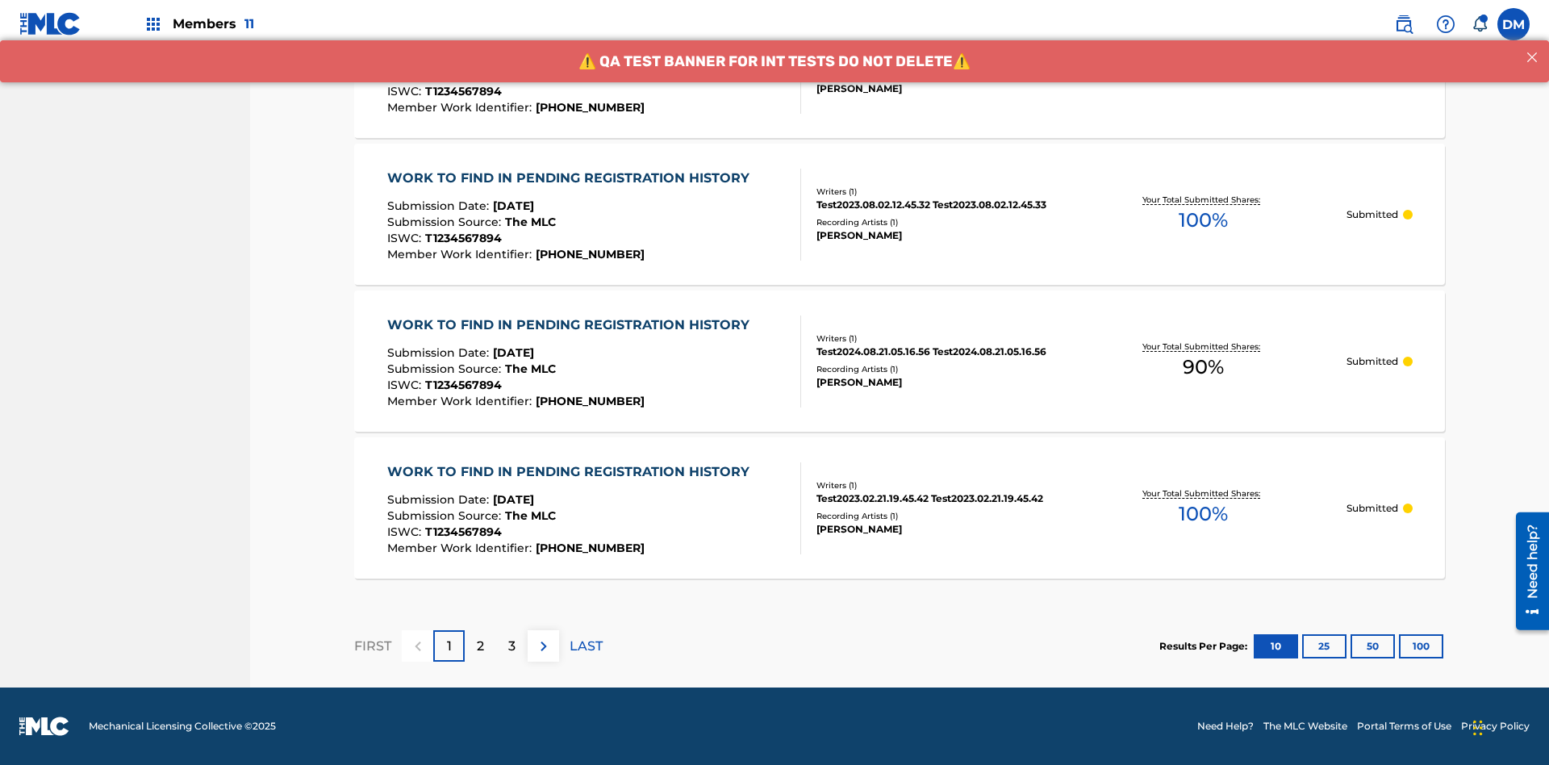
click at [1399, 645] on button "100" at bounding box center [1421, 646] width 44 height 24
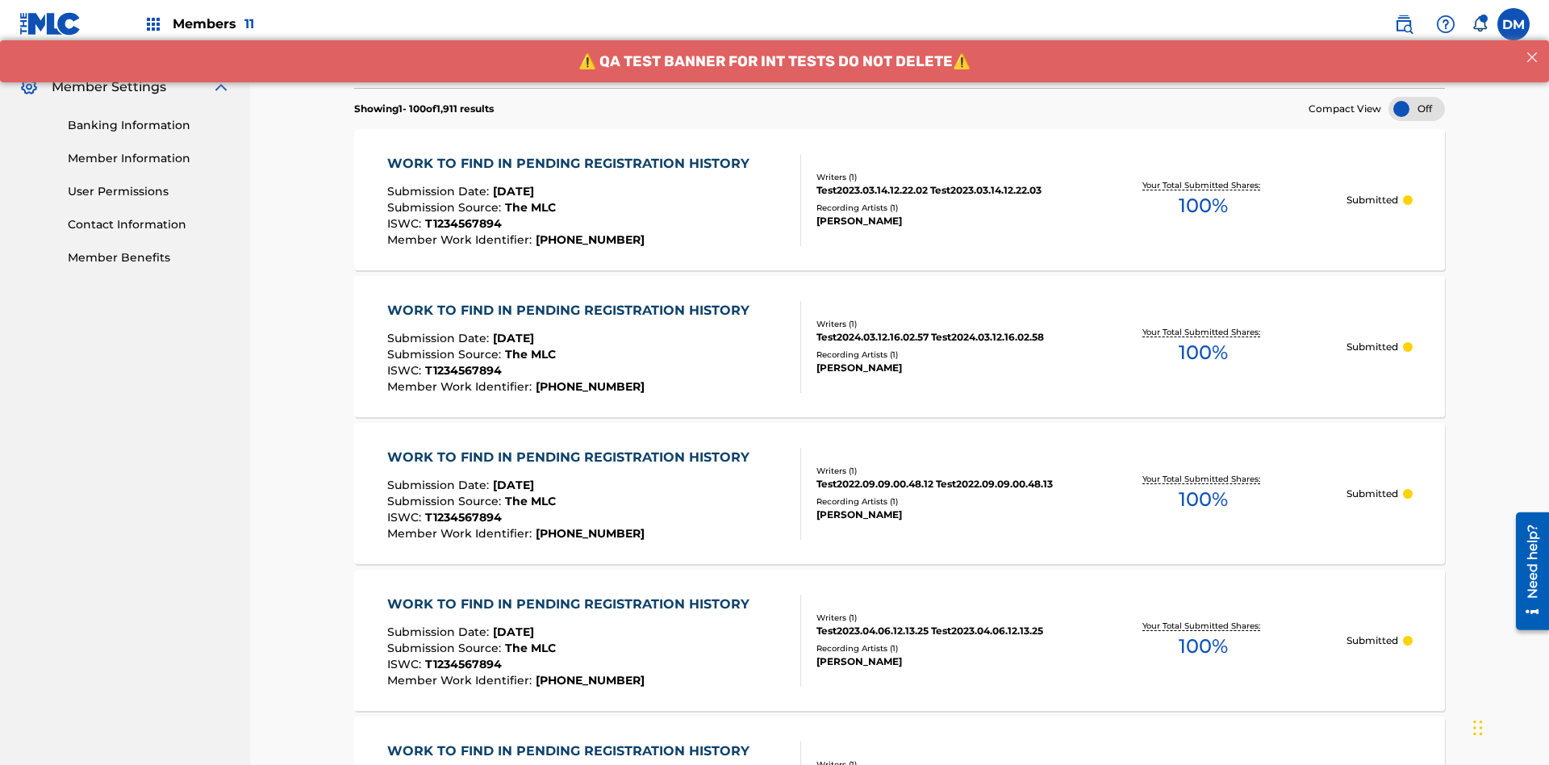
scroll to position [1612, 0]
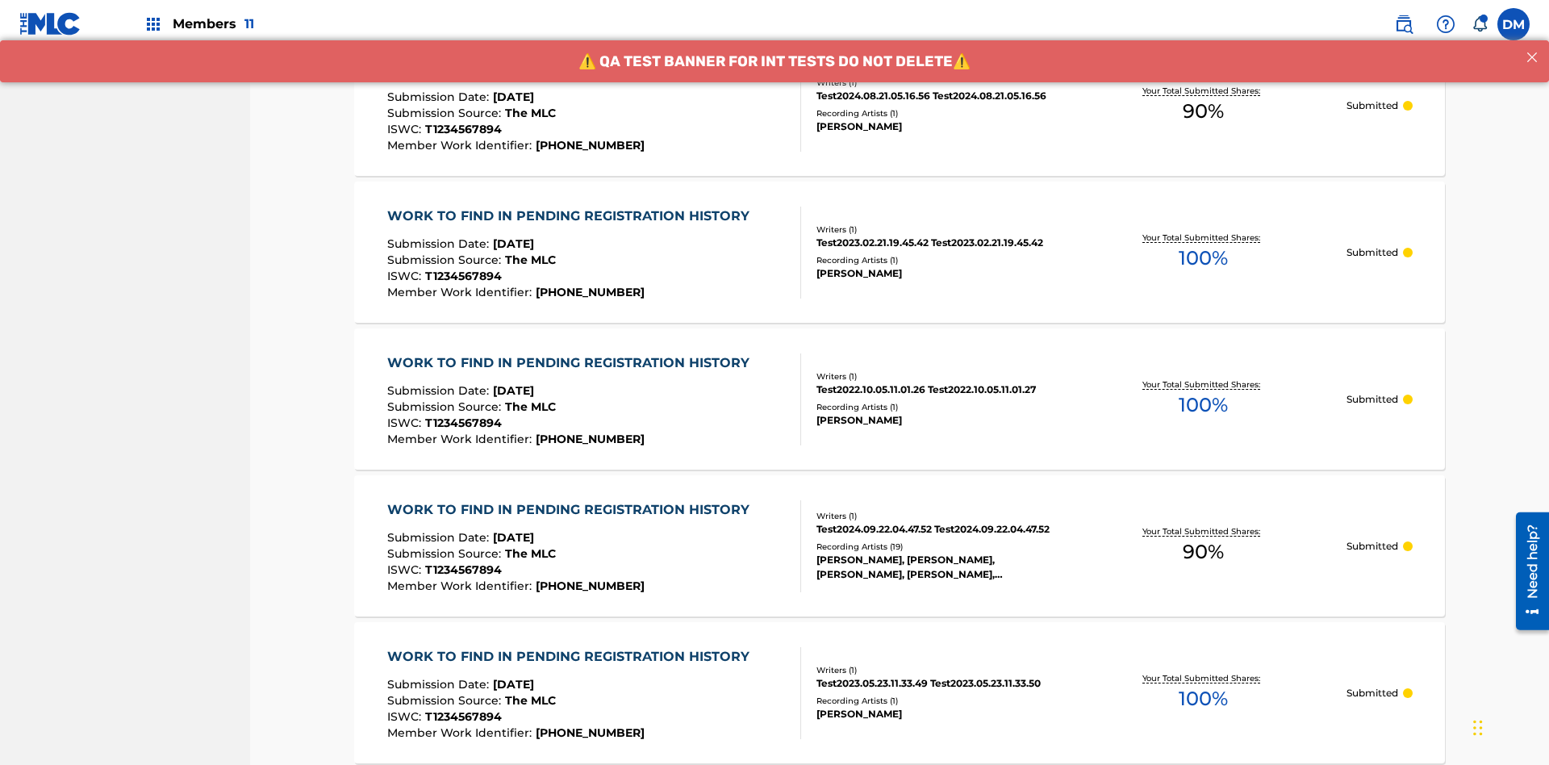
click at [1203, 111] on span "90 %" at bounding box center [1202, 111] width 41 height 29
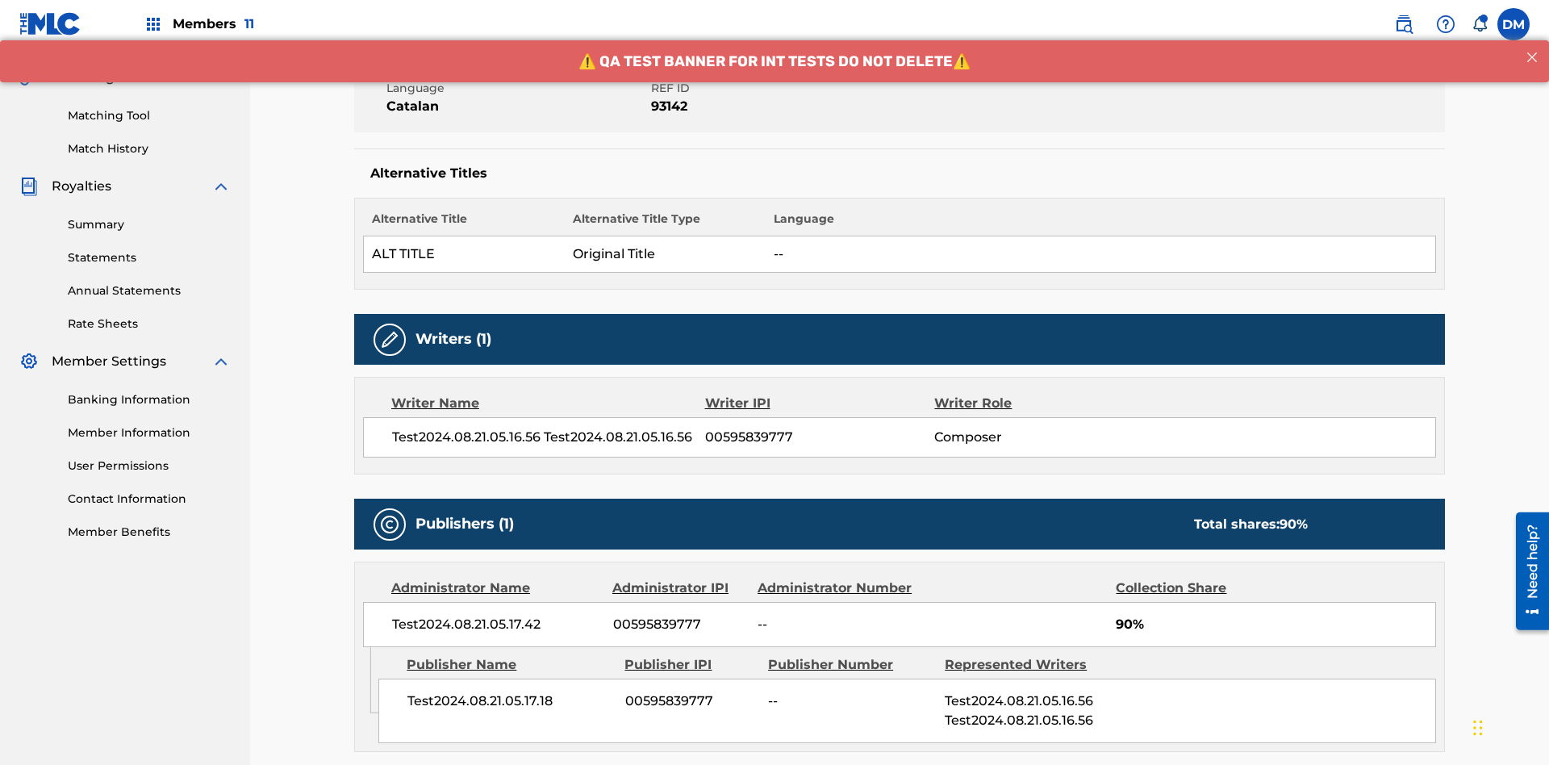
scroll to position [311, 0]
